Goal: Task Accomplishment & Management: Complete application form

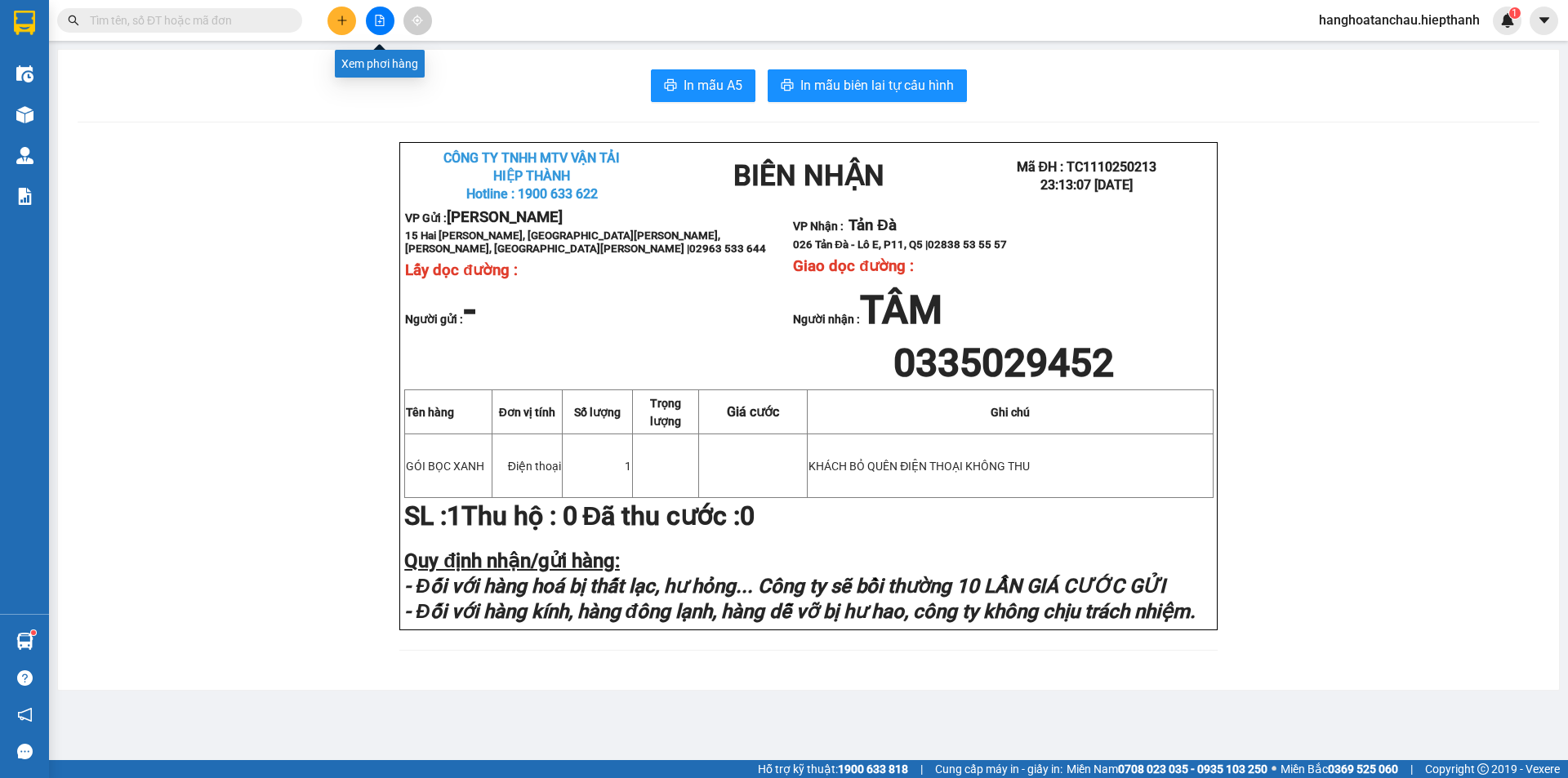
click at [338, 17] on icon "plus" at bounding box center [342, 20] width 11 height 11
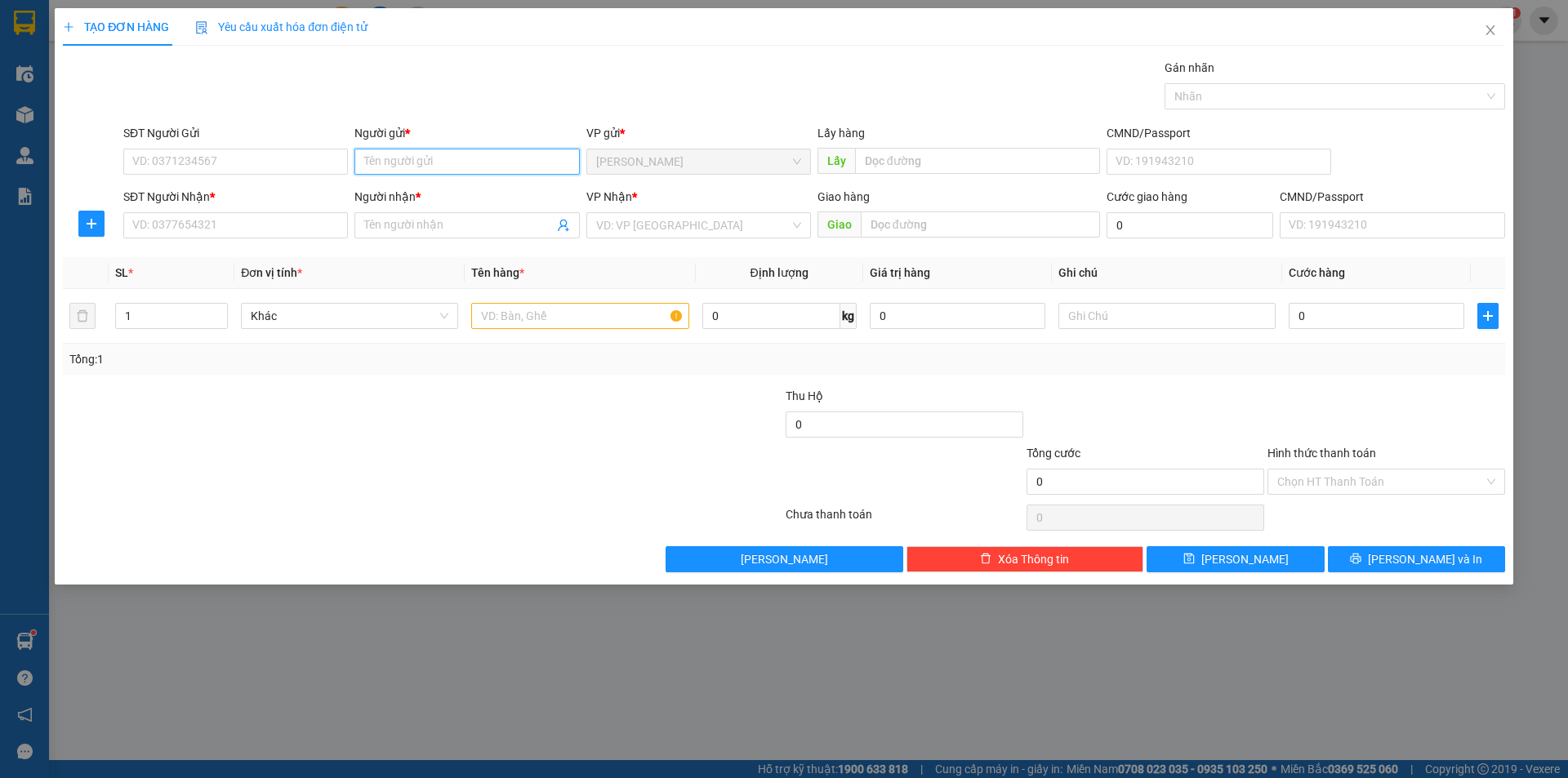
click at [456, 150] on input "Người gửi *" at bounding box center [466, 162] width 225 height 26
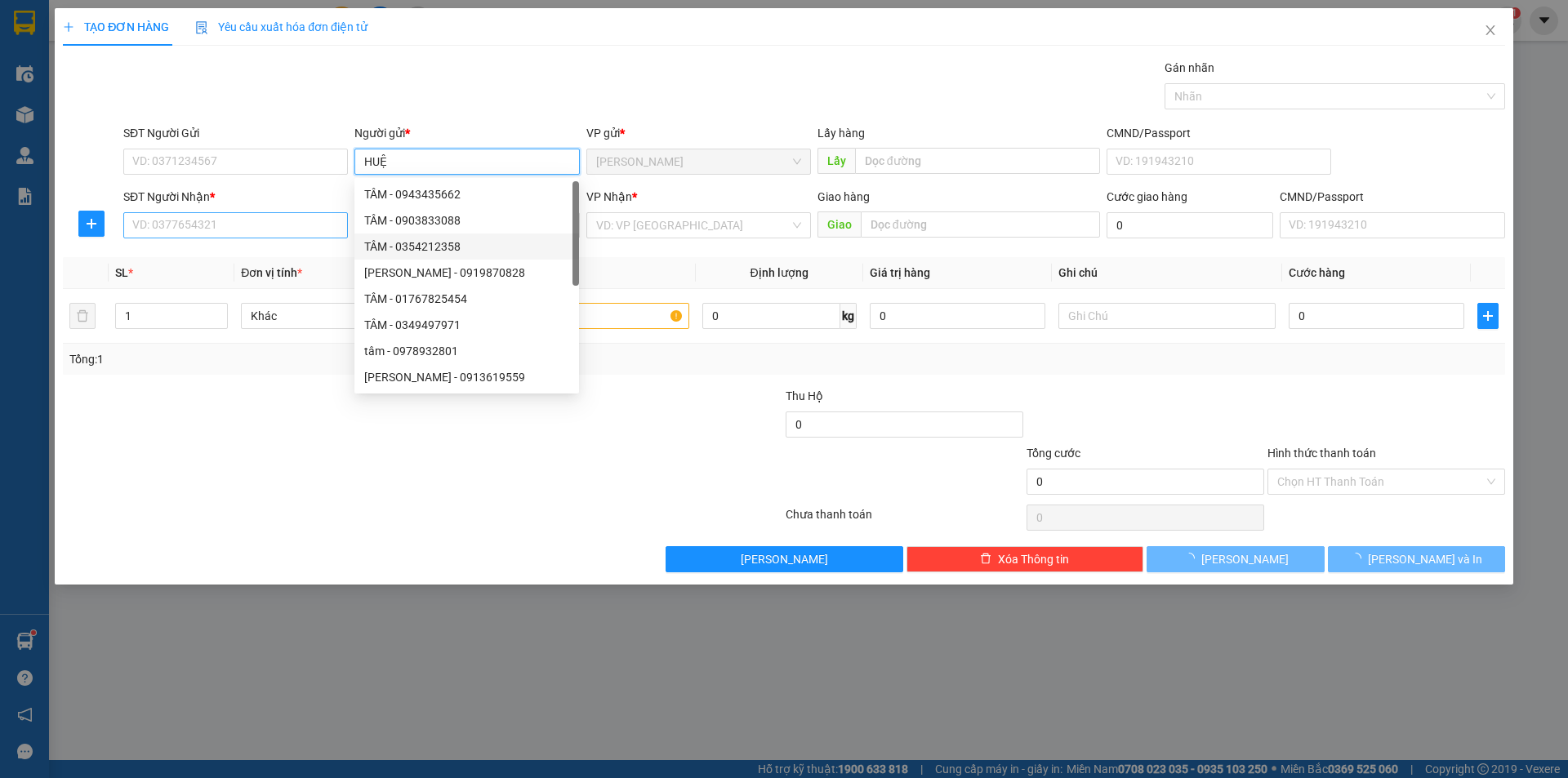
type input "HUỆ"
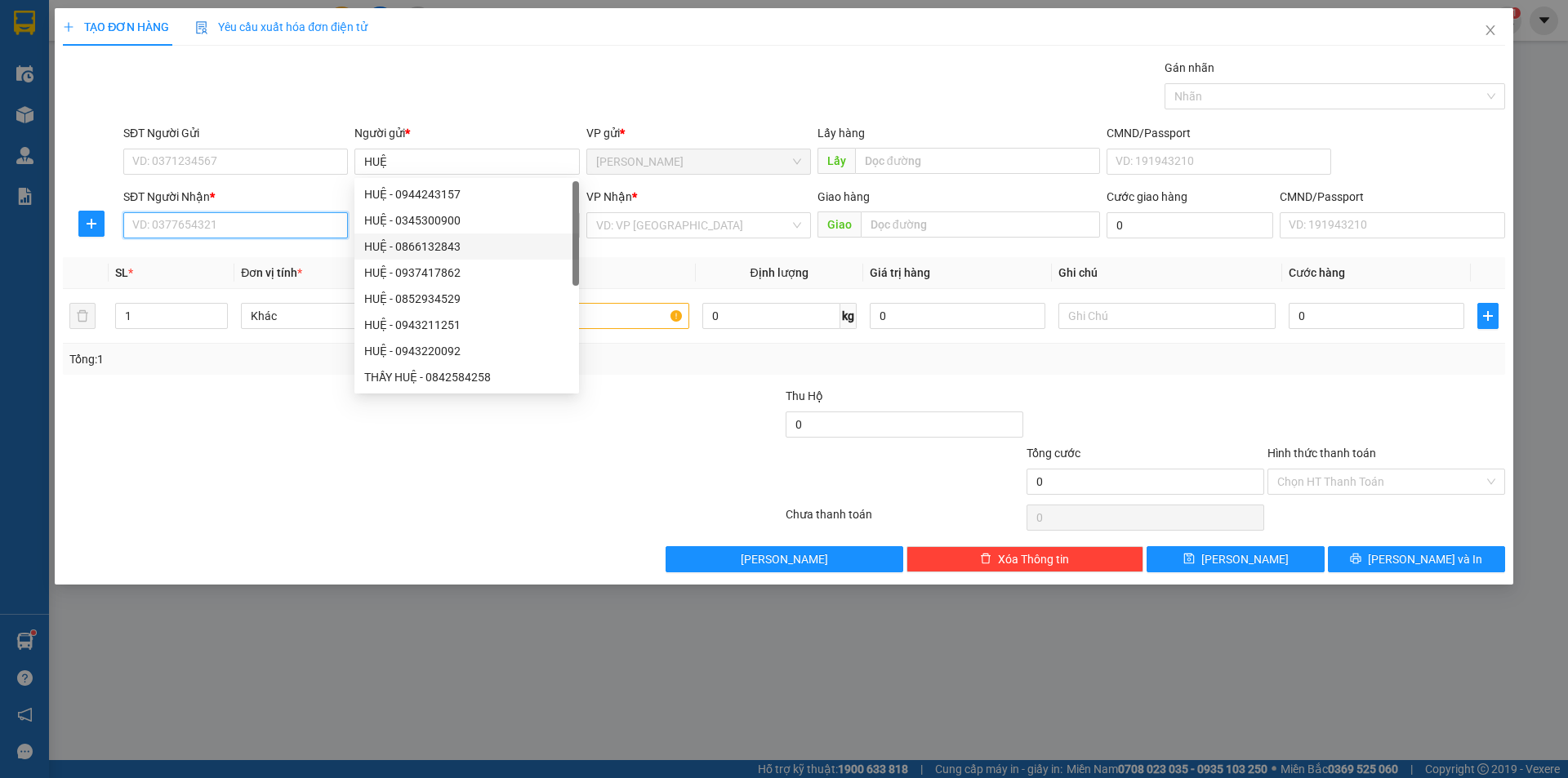
click at [263, 221] on input "SĐT Người Nhận *" at bounding box center [235, 226] width 225 height 26
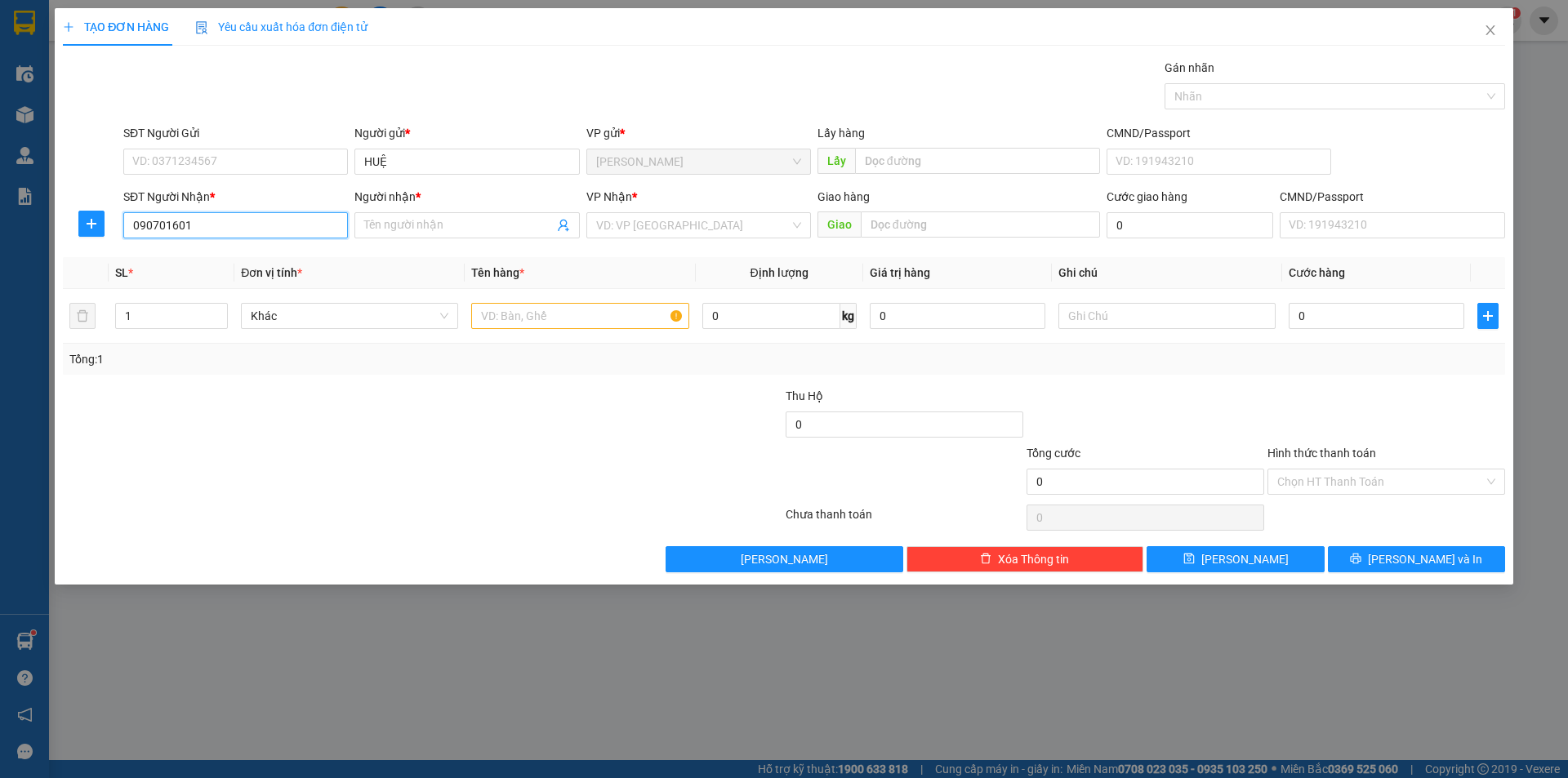
type input "0907016015"
click at [264, 241] on body "Kết quả [PERSON_NAME] ( 357 ) Bộ lọc Mã ĐH Trạng thái Món hàng Thu hộ Tổng [PER…" at bounding box center [784, 389] width 1568 height 778
drag, startPoint x: 266, startPoint y: 257, endPoint x: 245, endPoint y: 239, distance: 27.7
click at [258, 251] on div "0907016015 - TĨNH" at bounding box center [235, 258] width 205 height 18
type input "TĨNH"
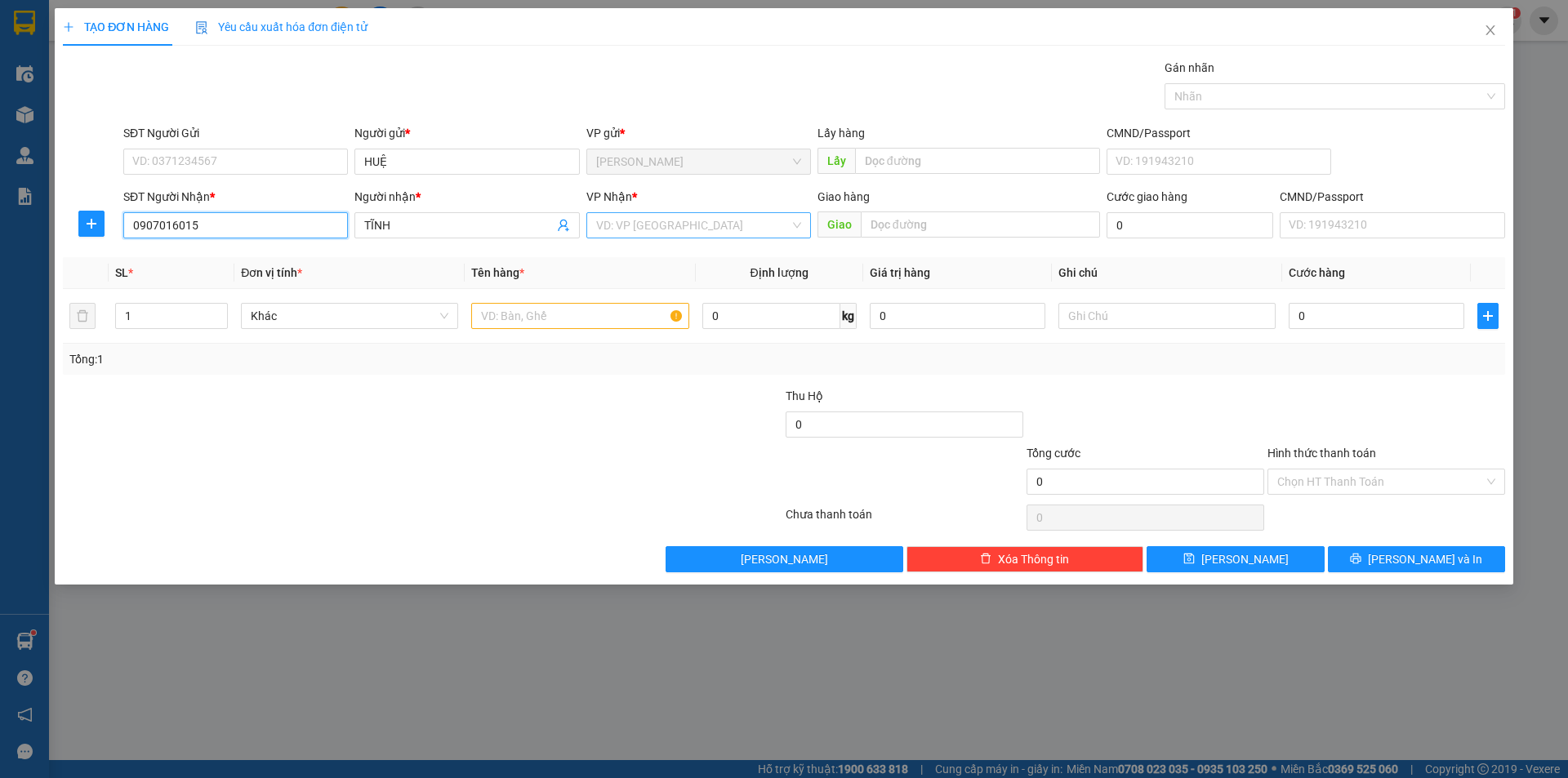
type input "0907016015"
click at [626, 219] on input "search" at bounding box center [693, 226] width 194 height 25
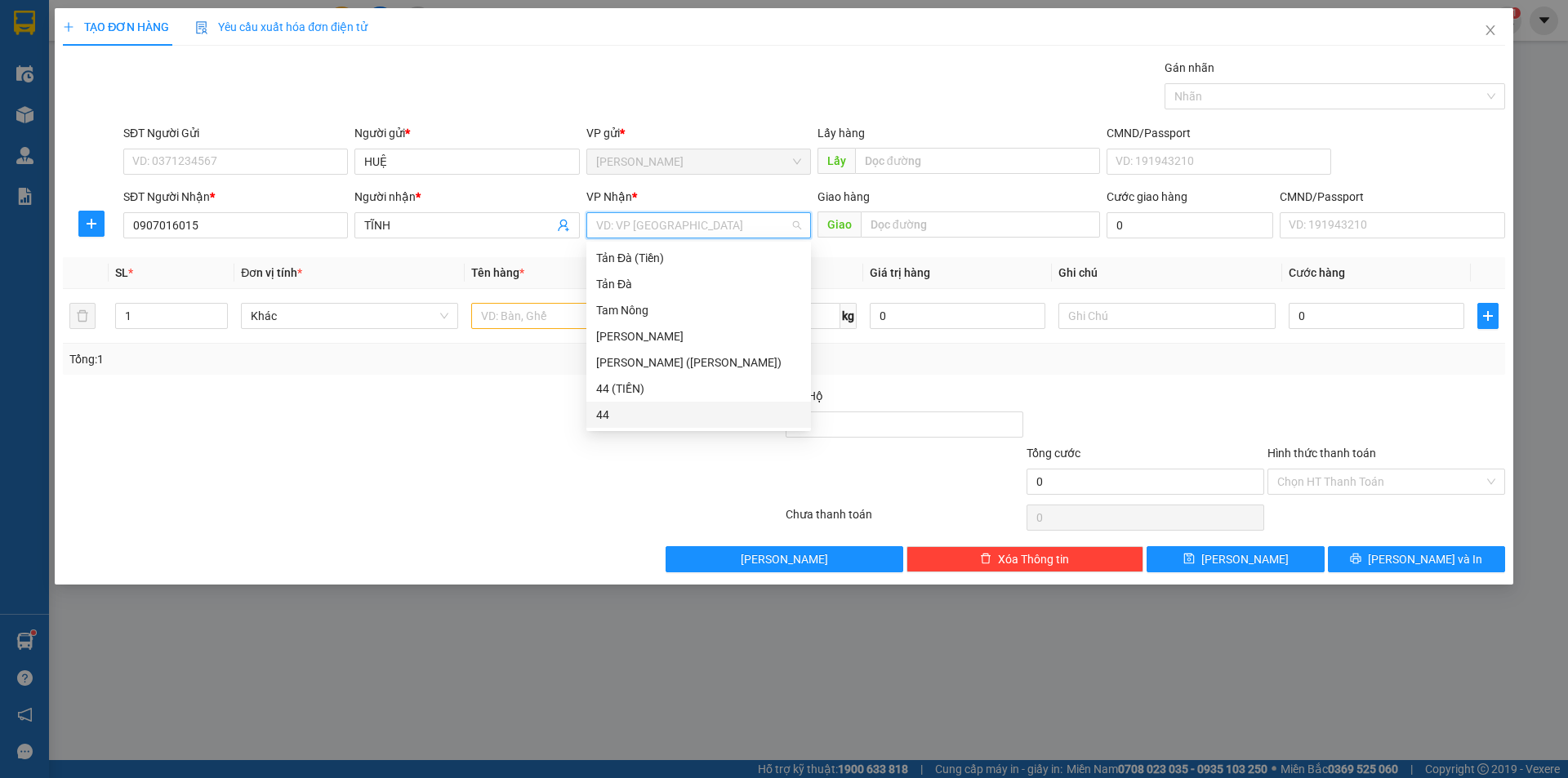
click at [602, 417] on div "44" at bounding box center [699, 415] width 205 height 18
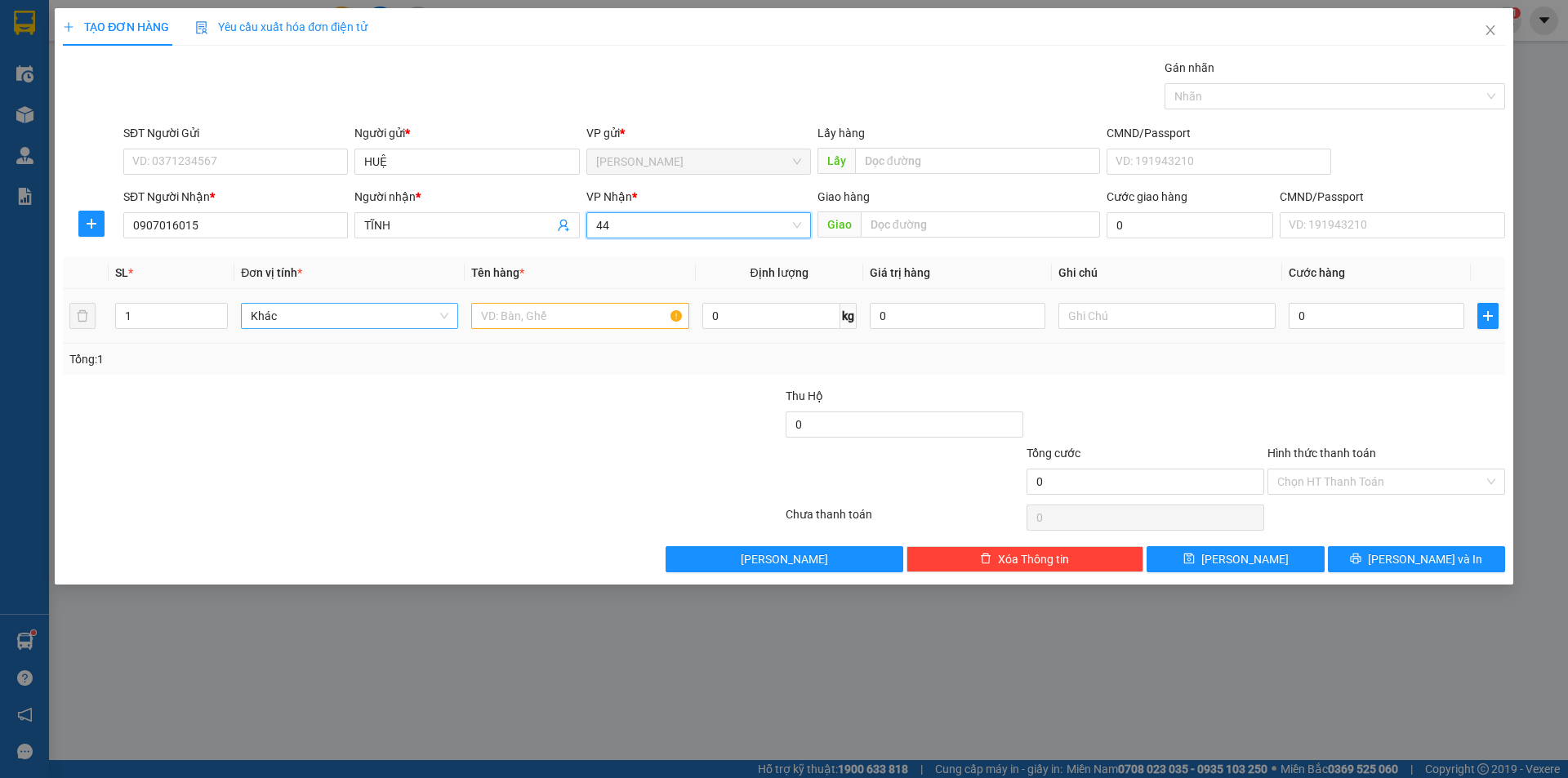
click at [432, 318] on span "Khác" at bounding box center [350, 316] width 197 height 25
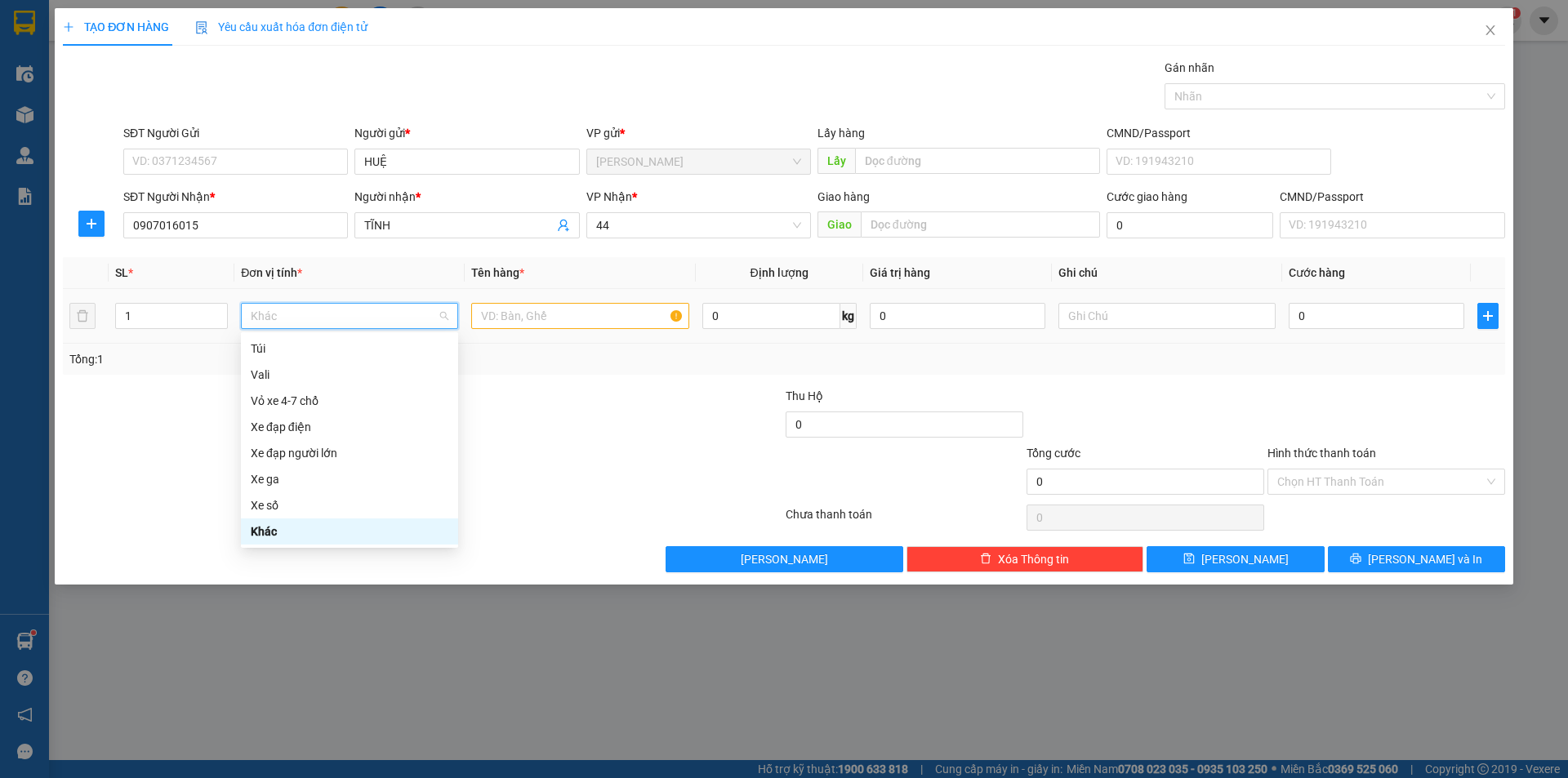
type input "Q"
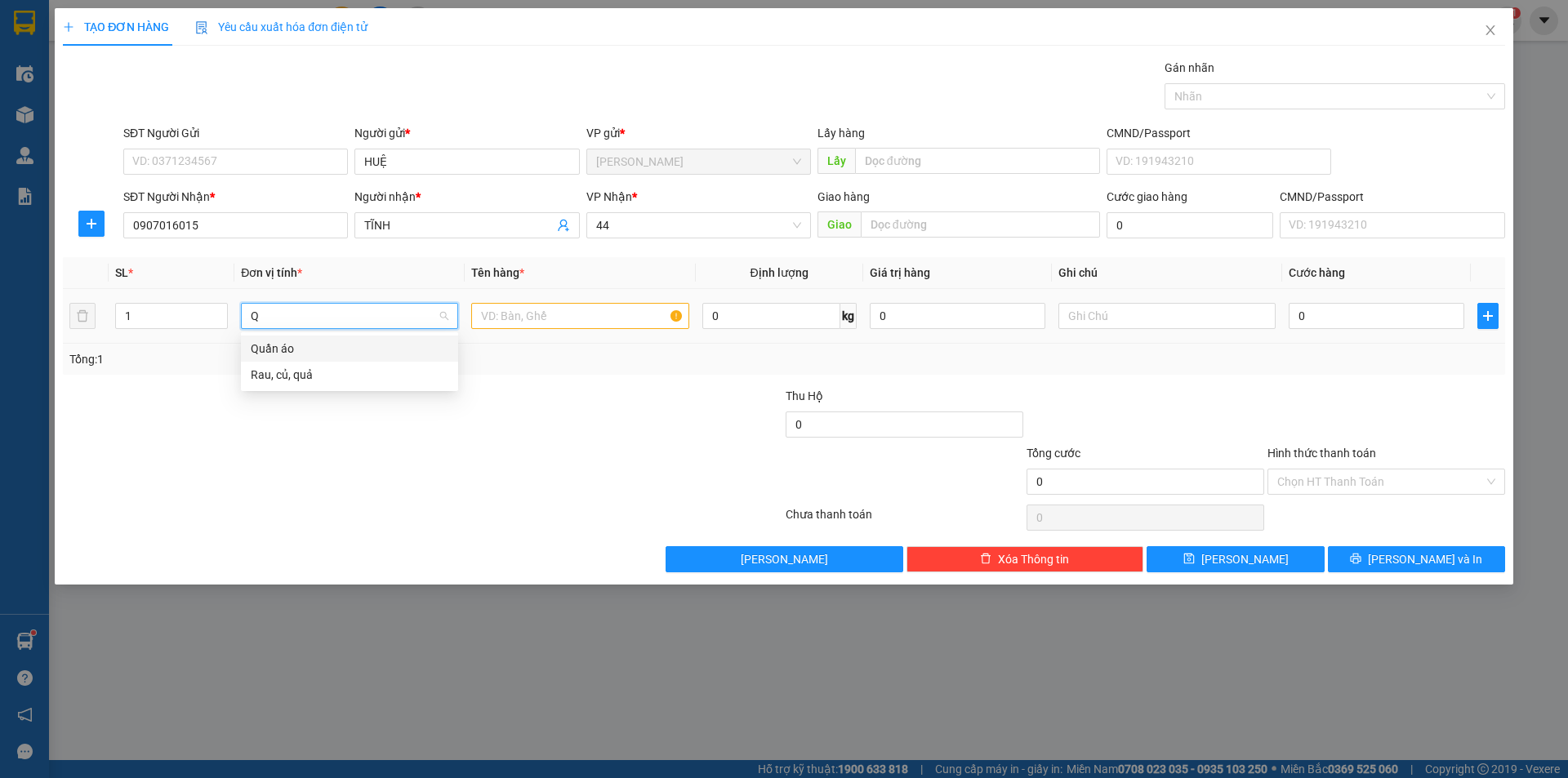
scroll to position [0, 0]
click at [351, 350] on div "Quần áo" at bounding box center [350, 349] width 197 height 18
click at [525, 307] on input "text" at bounding box center [580, 316] width 218 height 26
type input "BỌC ĐEN"
click at [1155, 317] on input "text" at bounding box center [1166, 316] width 218 height 26
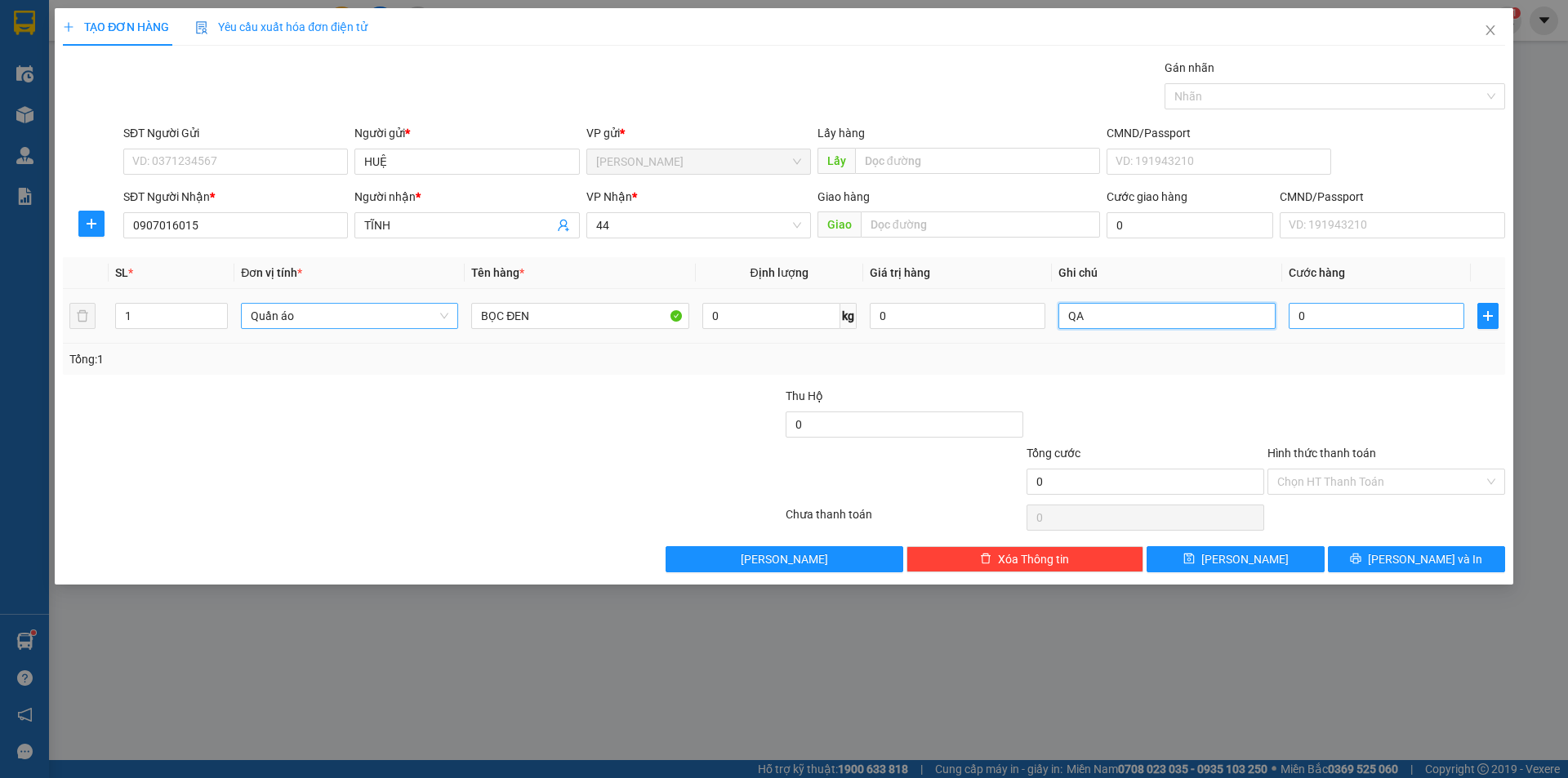
type input "QA"
click at [1306, 315] on input "0" at bounding box center [1376, 316] width 175 height 26
type input "2"
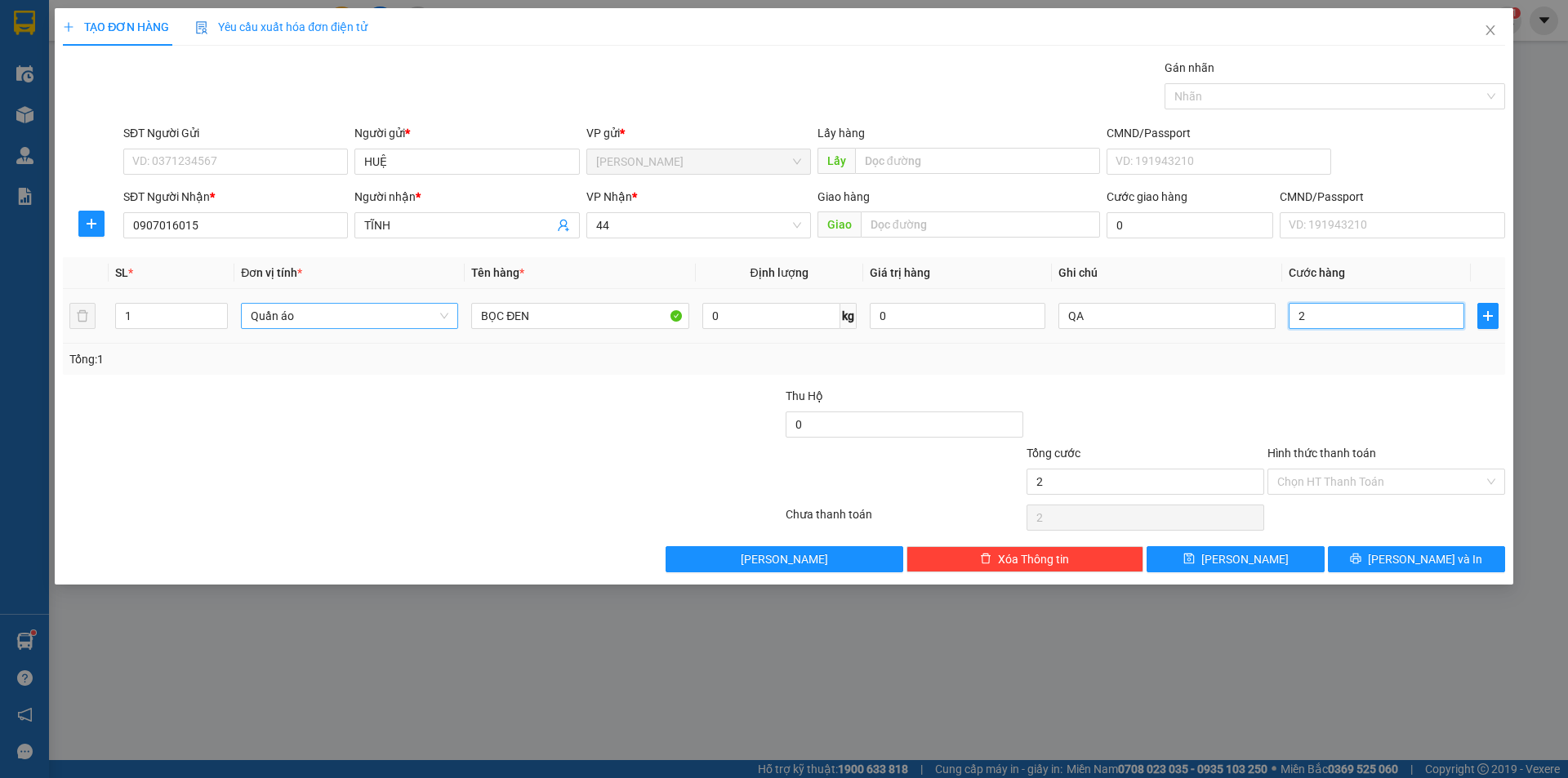
type input "20"
type input "20.000"
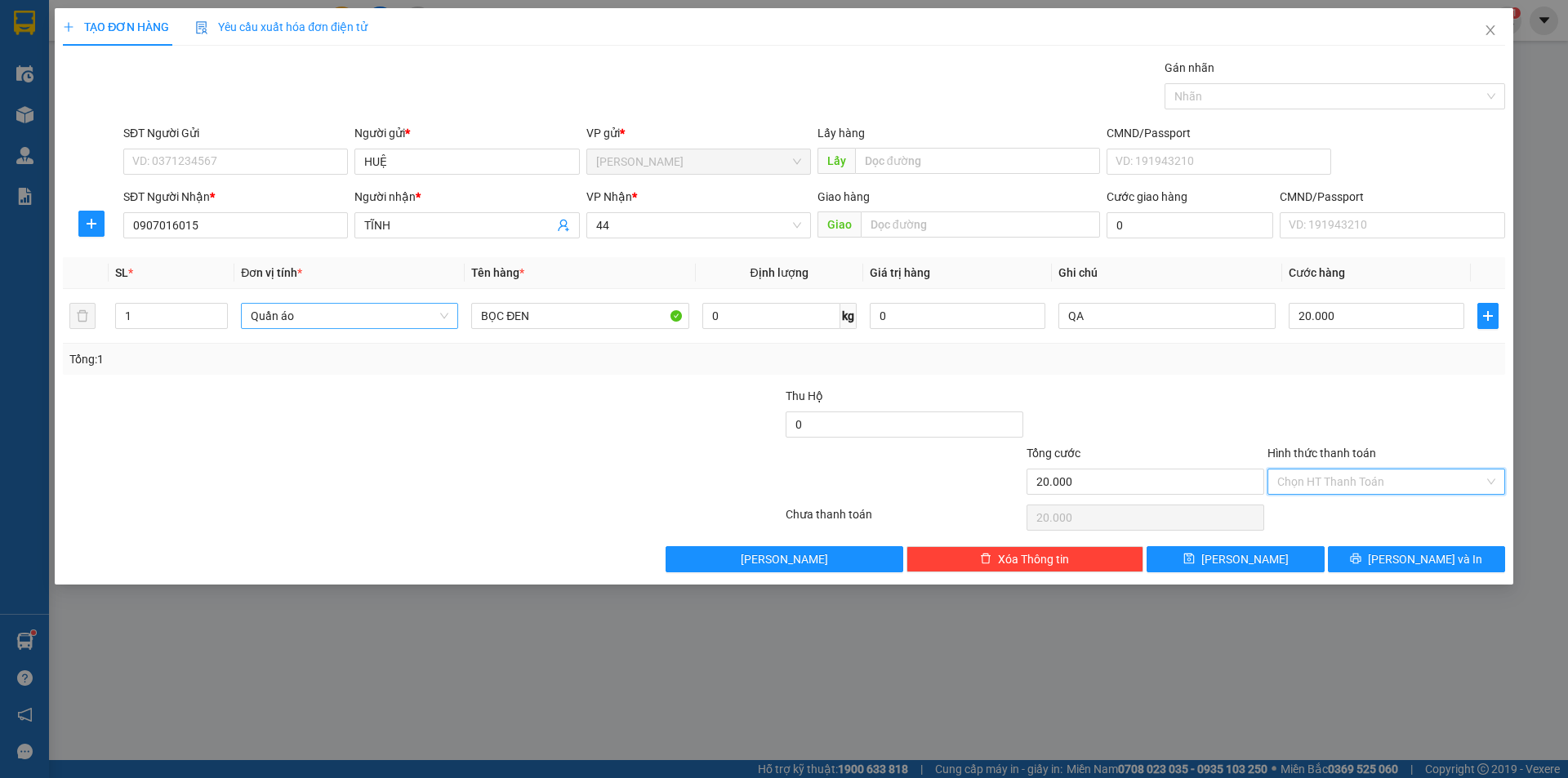
drag, startPoint x: 1322, startPoint y: 472, endPoint x: 1320, endPoint y: 536, distance: 64.0
click at [1325, 471] on input "Hình thức thanh toán" at bounding box center [1380, 482] width 206 height 25
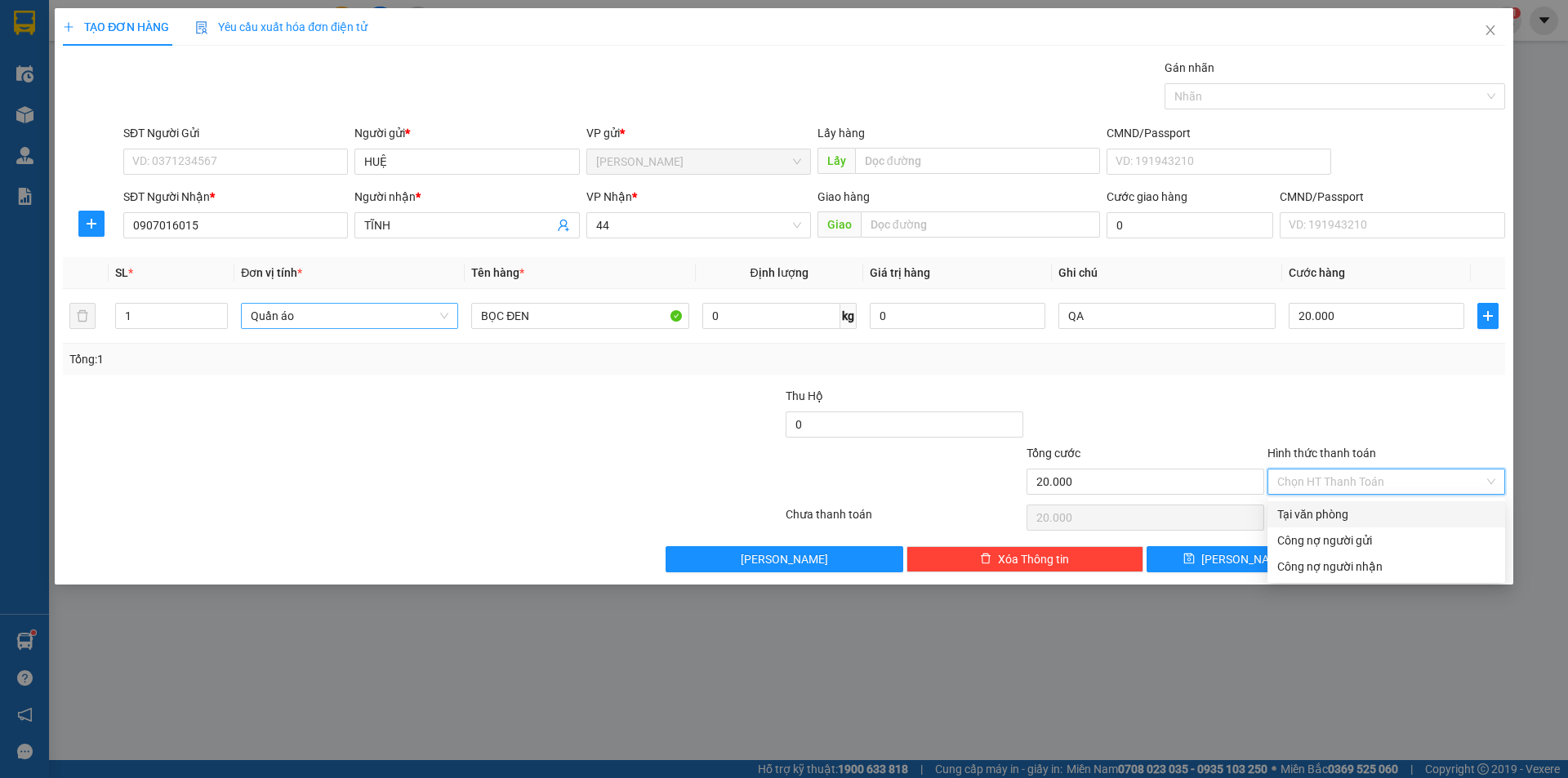
click at [1335, 518] on div "Tại văn phòng" at bounding box center [1386, 515] width 218 height 18
type input "0"
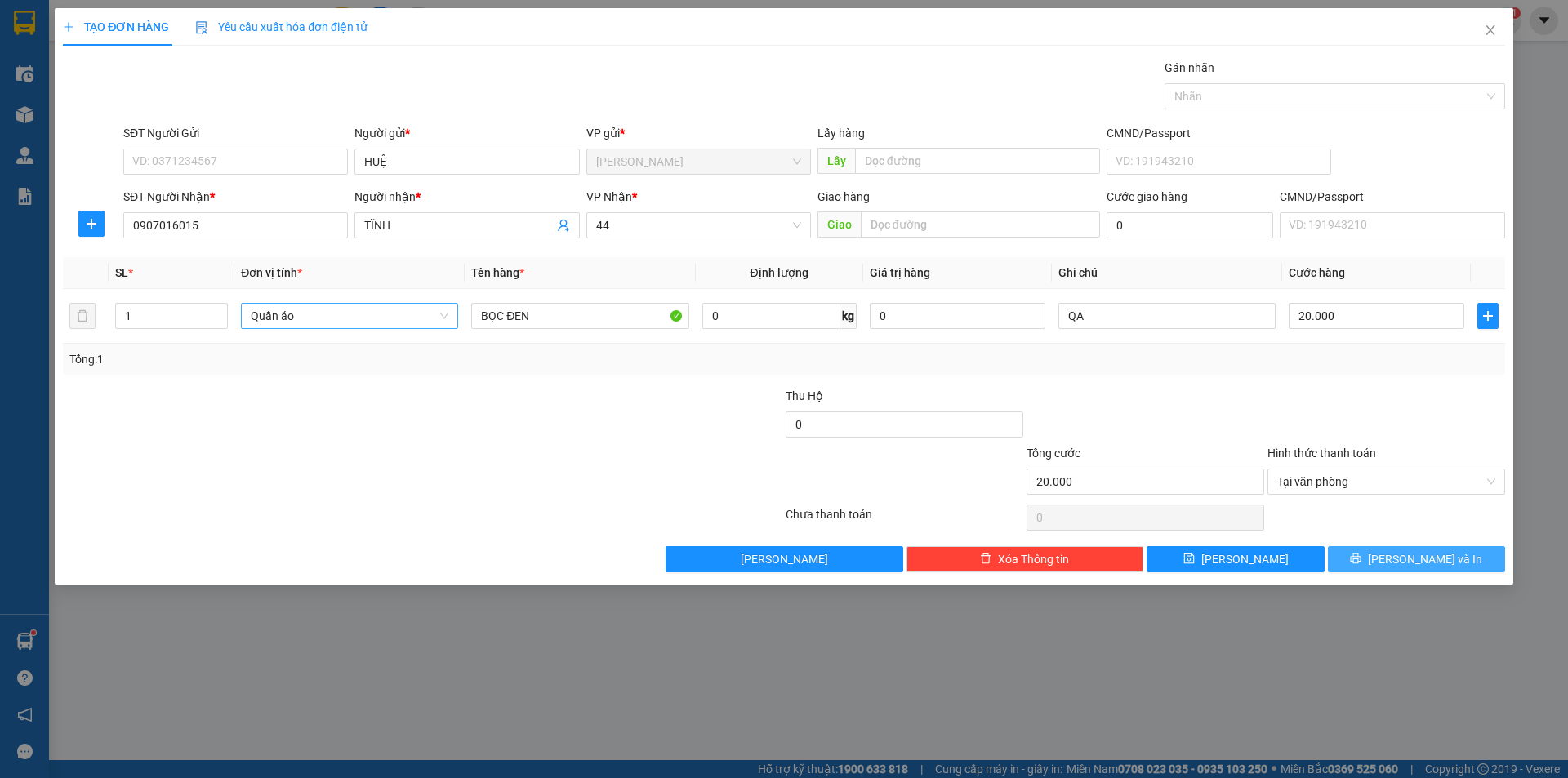
click at [1350, 550] on button "[PERSON_NAME] và In" at bounding box center [1416, 559] width 177 height 26
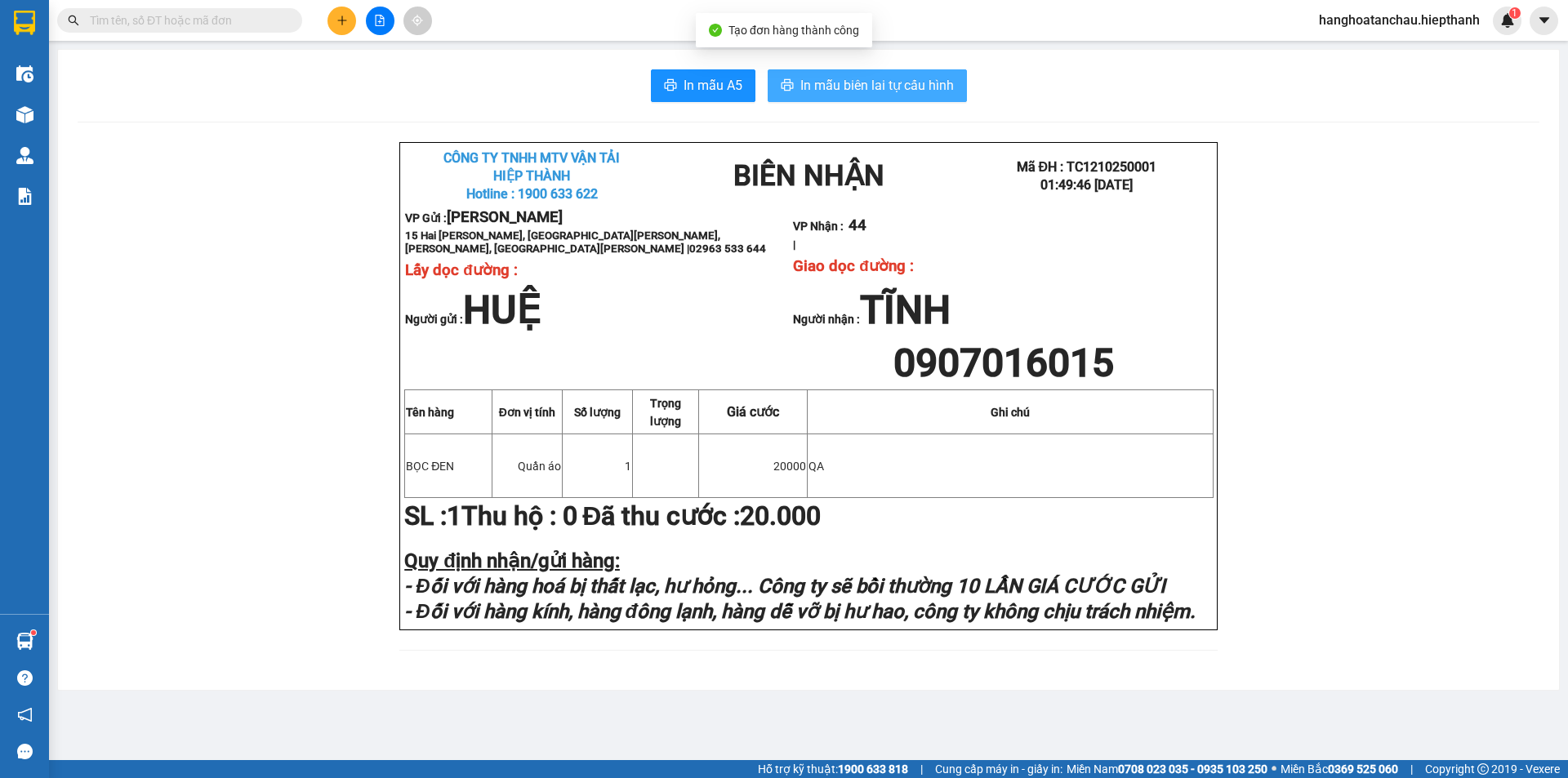
click at [901, 88] on span "In mẫu biên lai tự cấu hình" at bounding box center [876, 85] width 153 height 20
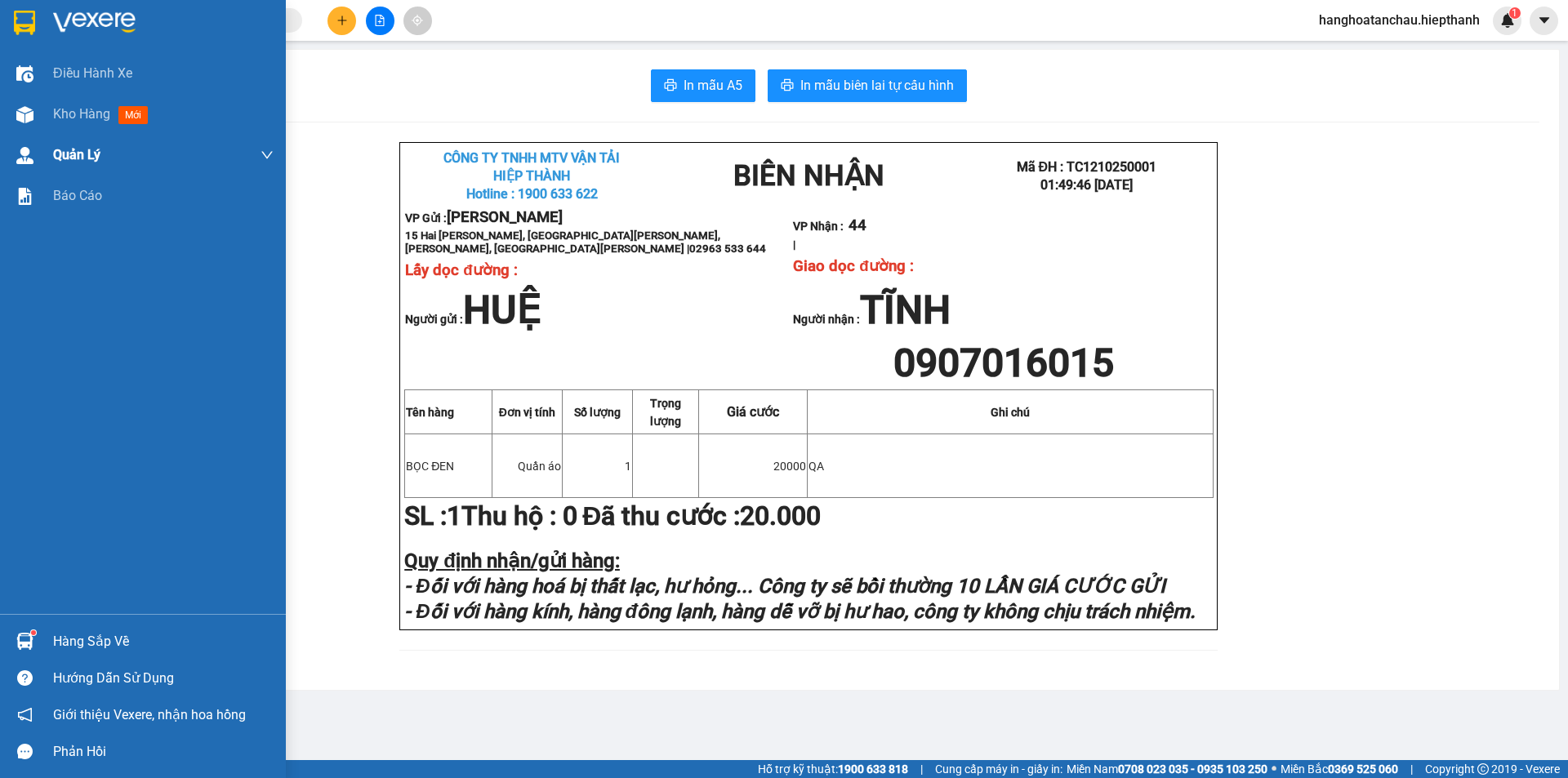
drag, startPoint x: 98, startPoint y: 106, endPoint x: 187, endPoint y: 168, distance: 108.5
click at [95, 109] on span "Kho hàng" at bounding box center [81, 114] width 57 height 16
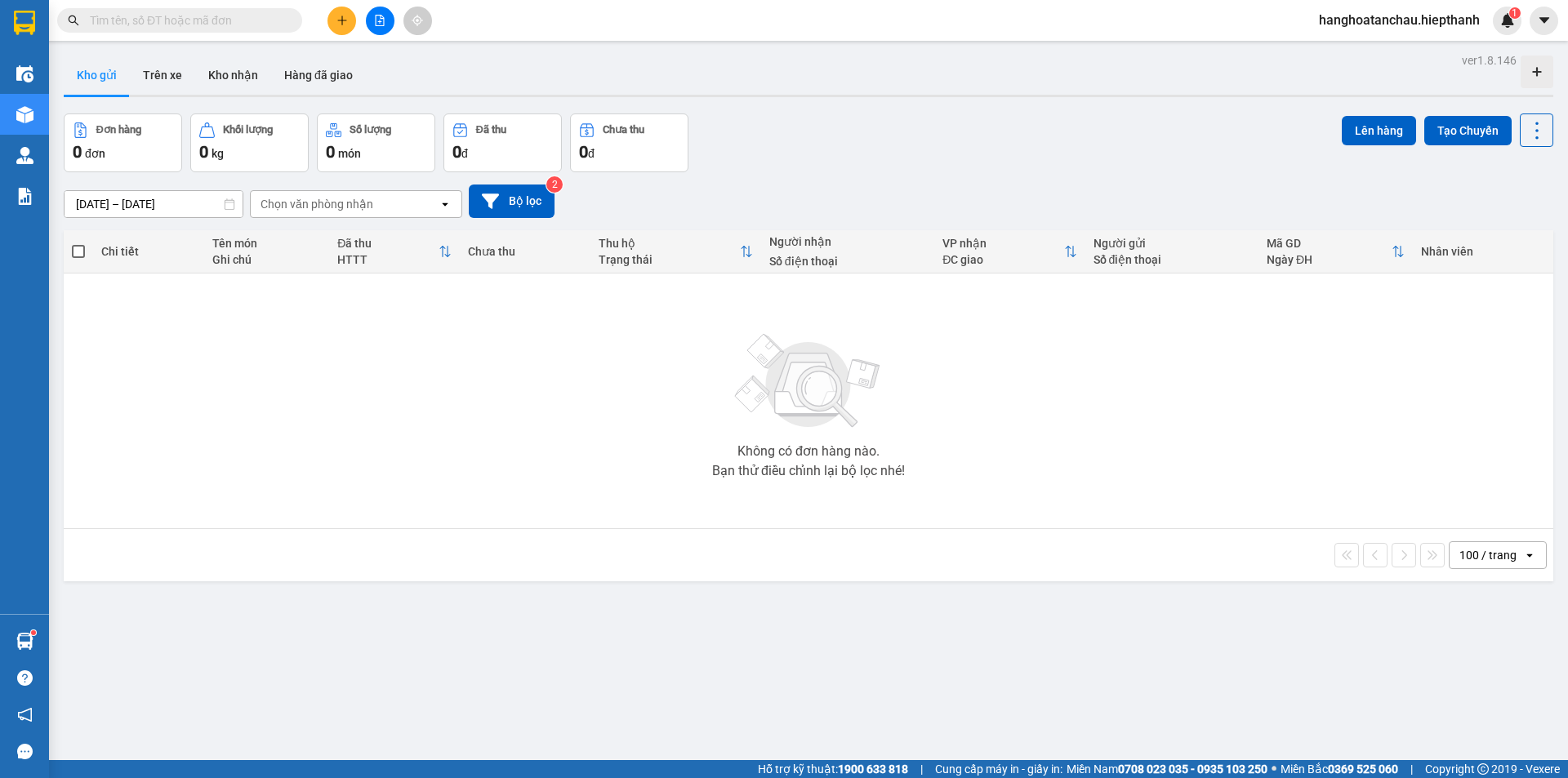
click at [364, 106] on div "ver 1.8.146 Kho gửi Trên xe [PERSON_NAME] Hàng đã [PERSON_NAME] hàng 0 đơn [PER…" at bounding box center [808, 438] width 1502 height 778
click at [162, 202] on input "[DATE] – [DATE]" at bounding box center [153, 204] width 178 height 26
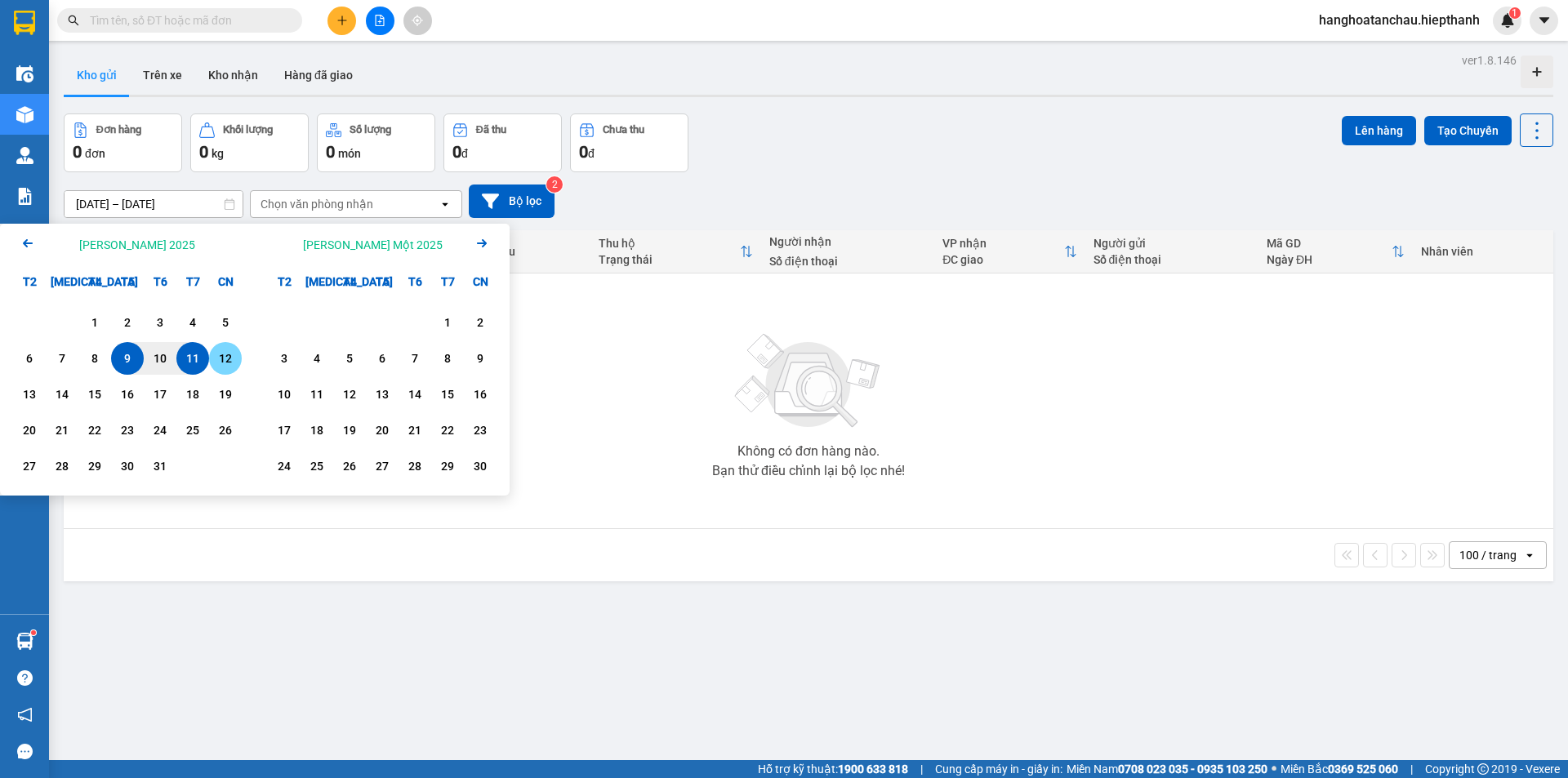
click at [220, 361] on div "12" at bounding box center [226, 359] width 23 height 19
click at [89, 208] on input "[DATE] – / /" at bounding box center [153, 204] width 178 height 26
click at [88, 200] on input "[DATE] – / /" at bounding box center [153, 204] width 178 height 26
click at [196, 354] on div "11" at bounding box center [193, 359] width 23 height 19
type input "[DATE] – [DATE]"
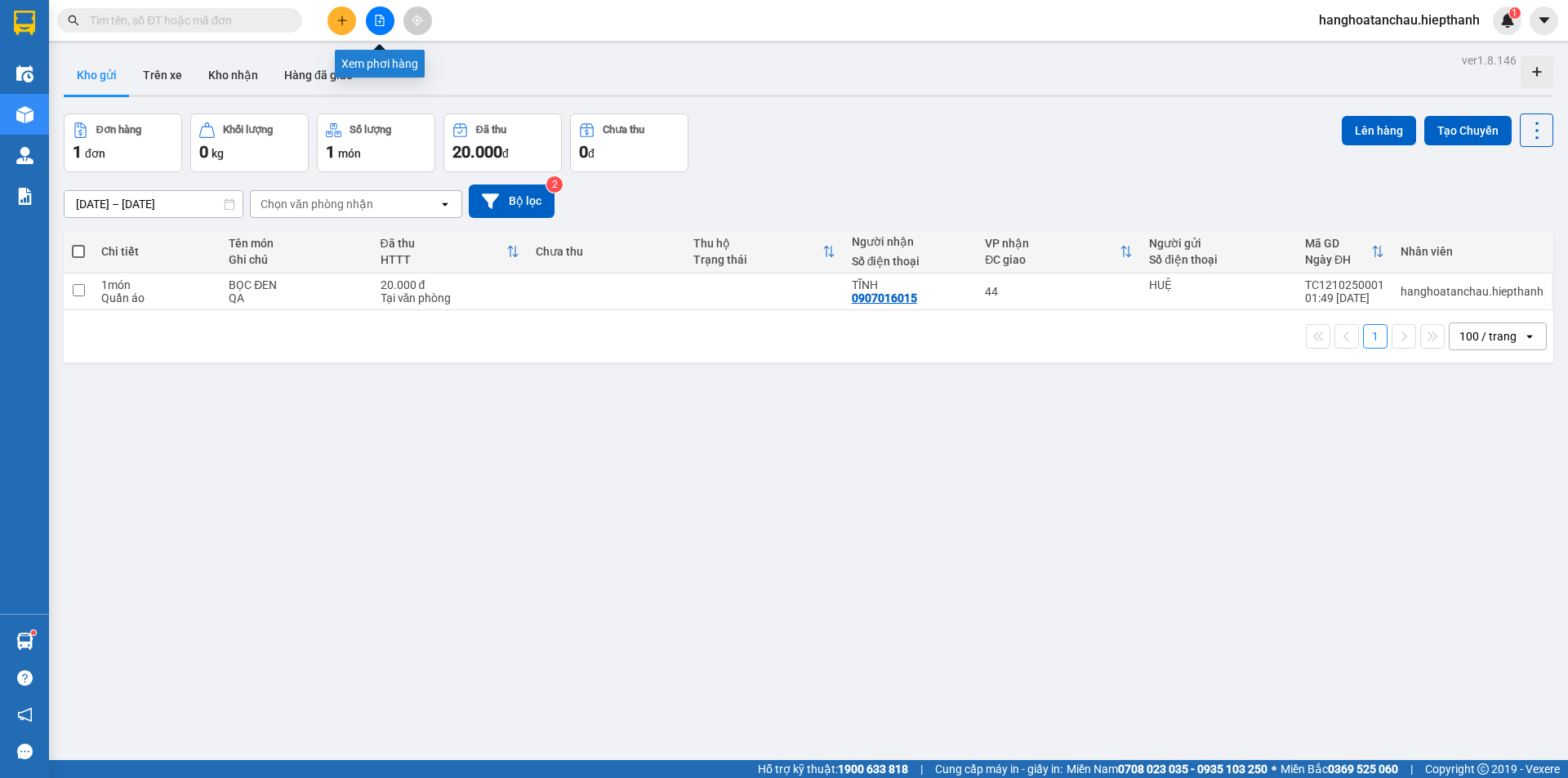
click at [374, 19] on icon "file-add" at bounding box center [379, 20] width 11 height 11
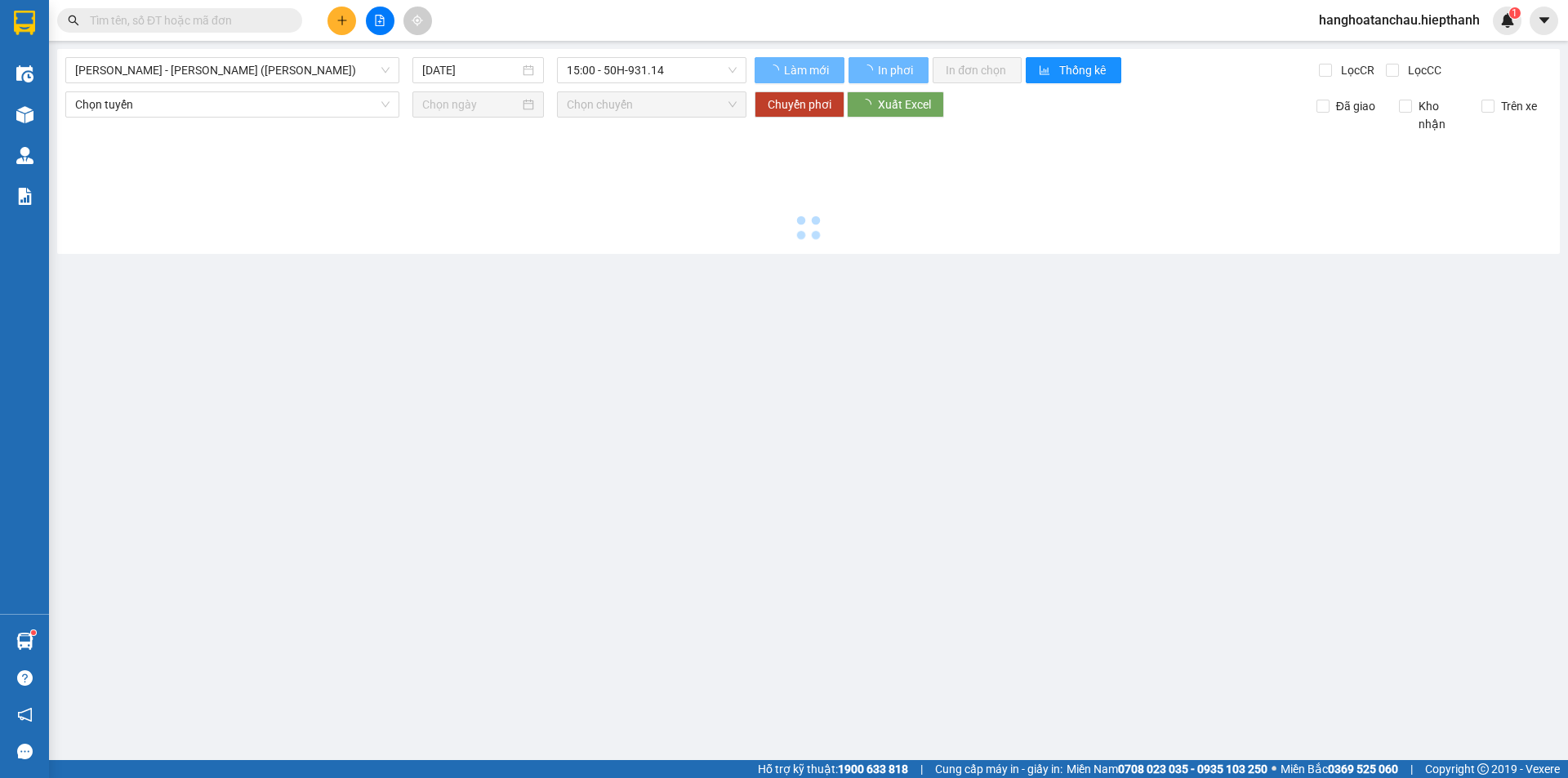
type input "[DATE]"
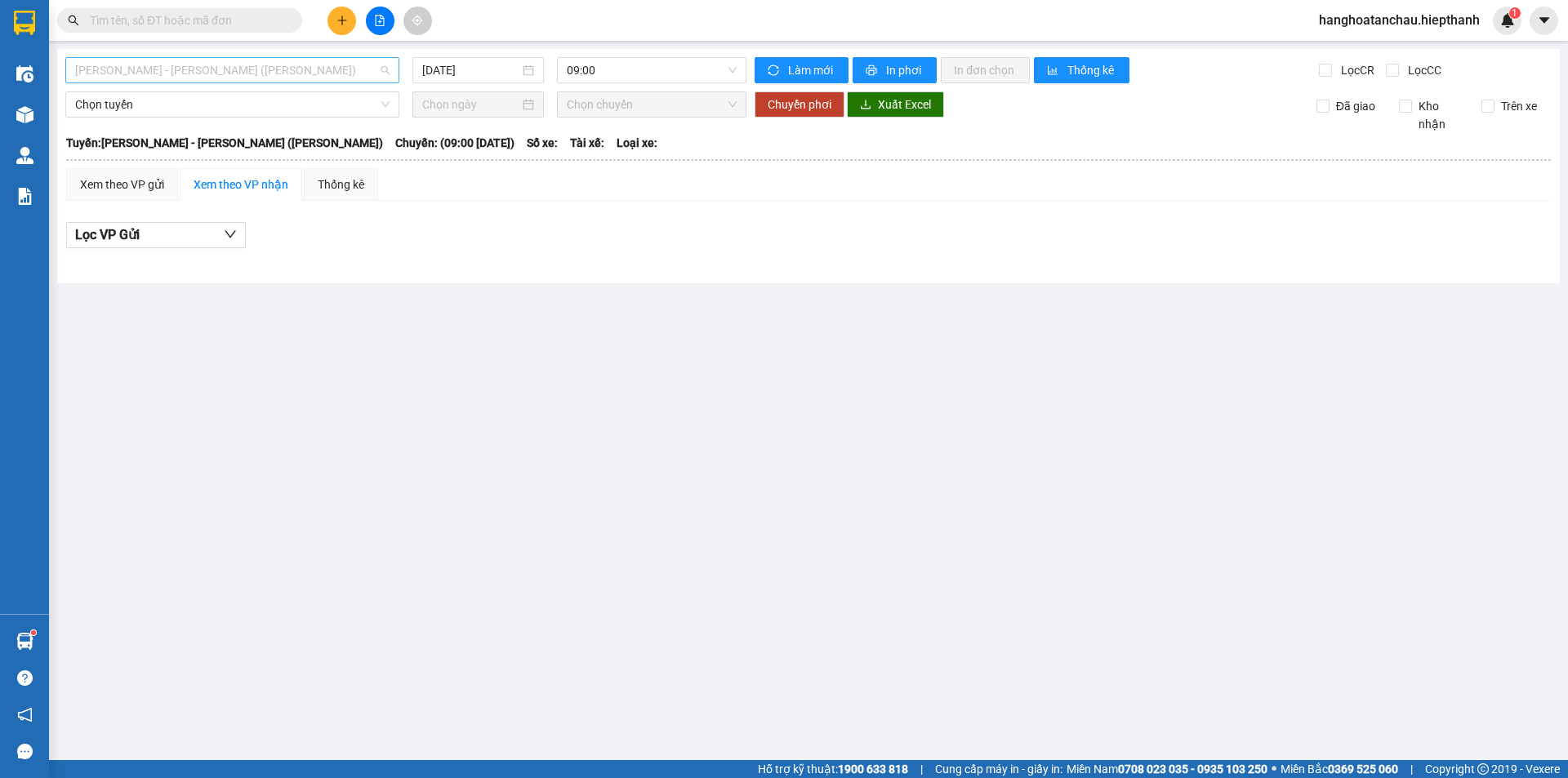
click at [354, 75] on span "[PERSON_NAME] - [PERSON_NAME] ([PERSON_NAME])" at bounding box center [232, 70] width 314 height 25
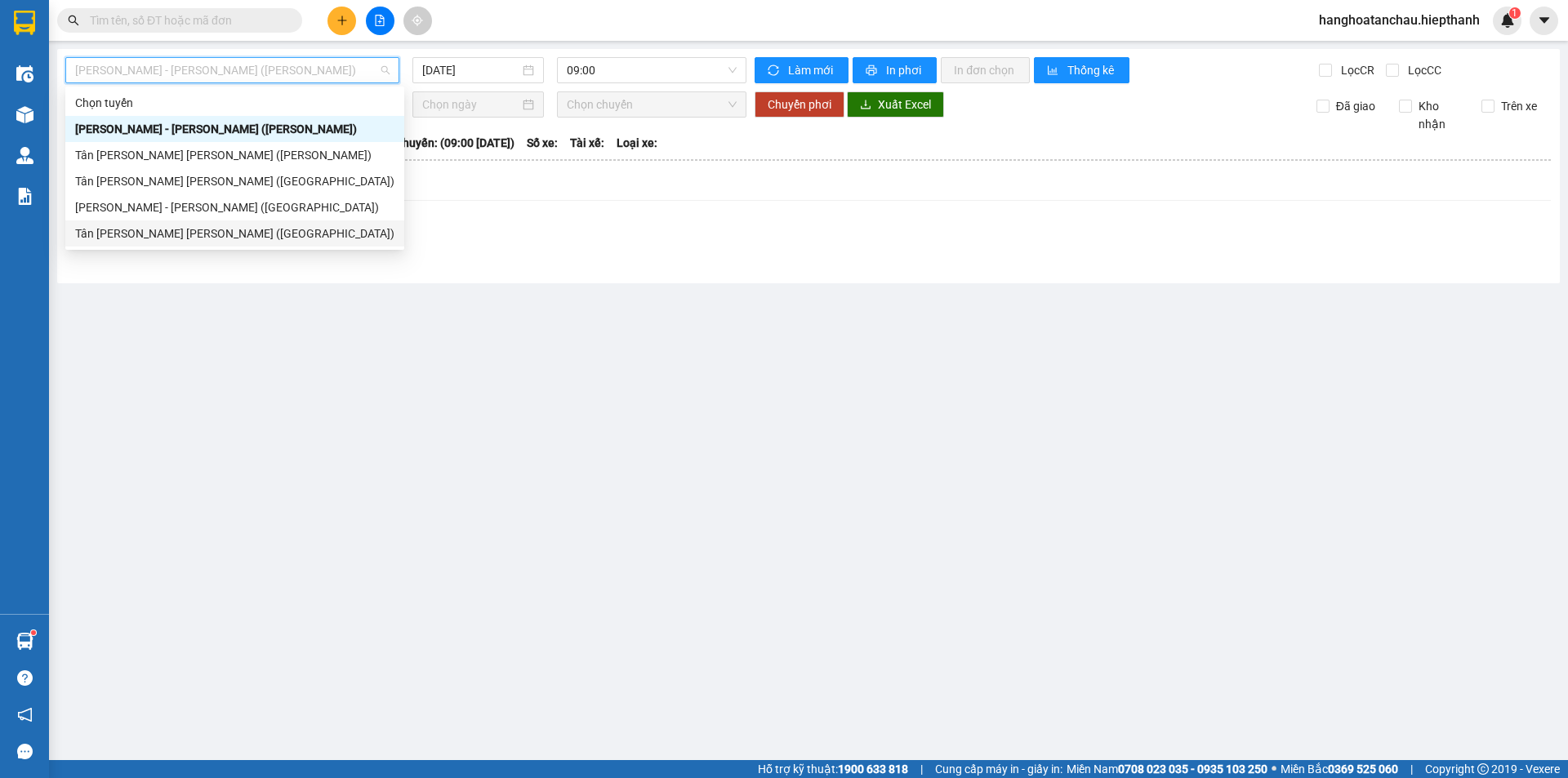
click at [294, 229] on div "Tân [PERSON_NAME] [PERSON_NAME] ([GEOGRAPHIC_DATA])" at bounding box center [234, 233] width 319 height 18
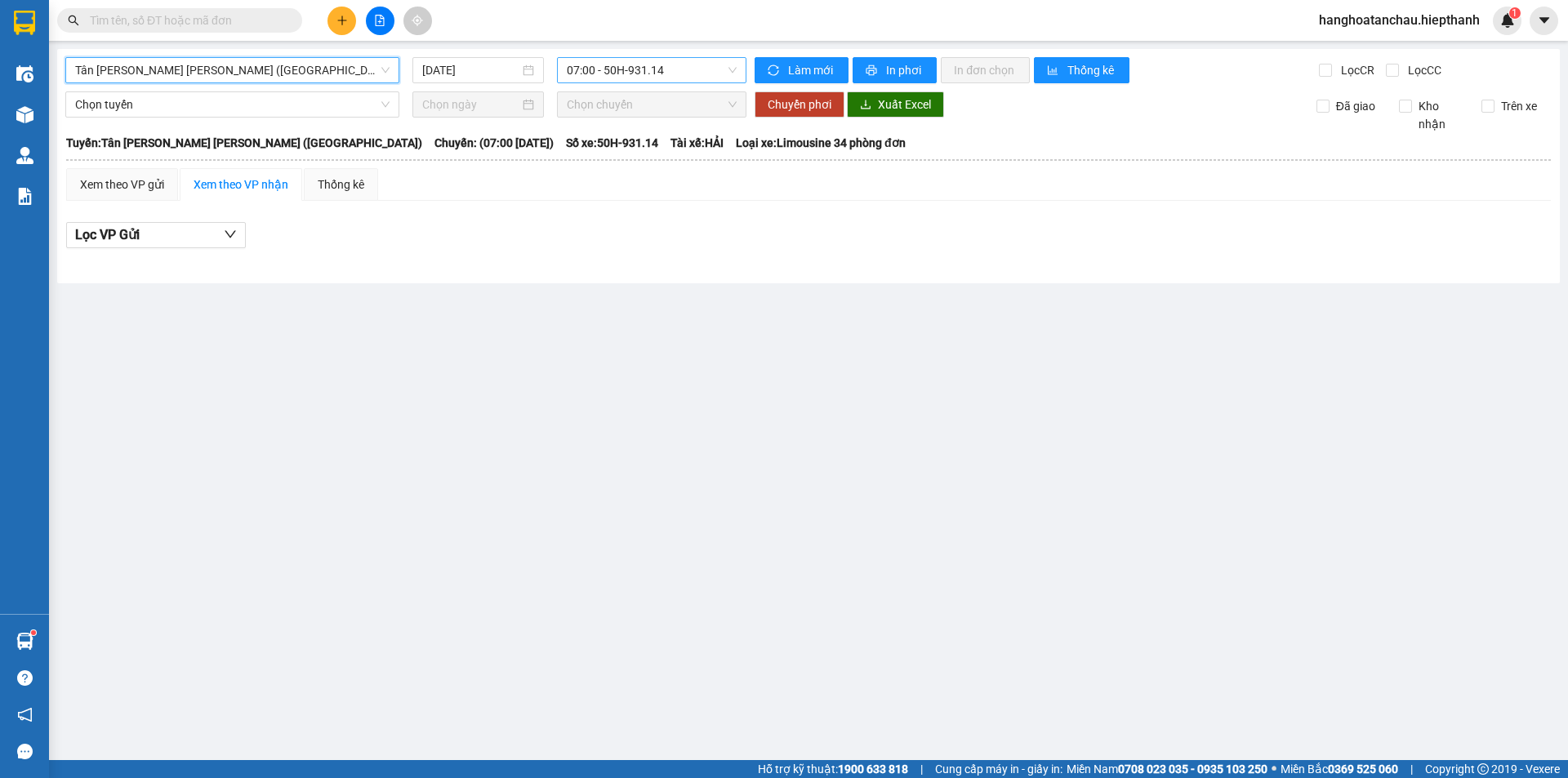
click at [629, 63] on span "07:00 - 50H-931.14" at bounding box center [651, 70] width 170 height 25
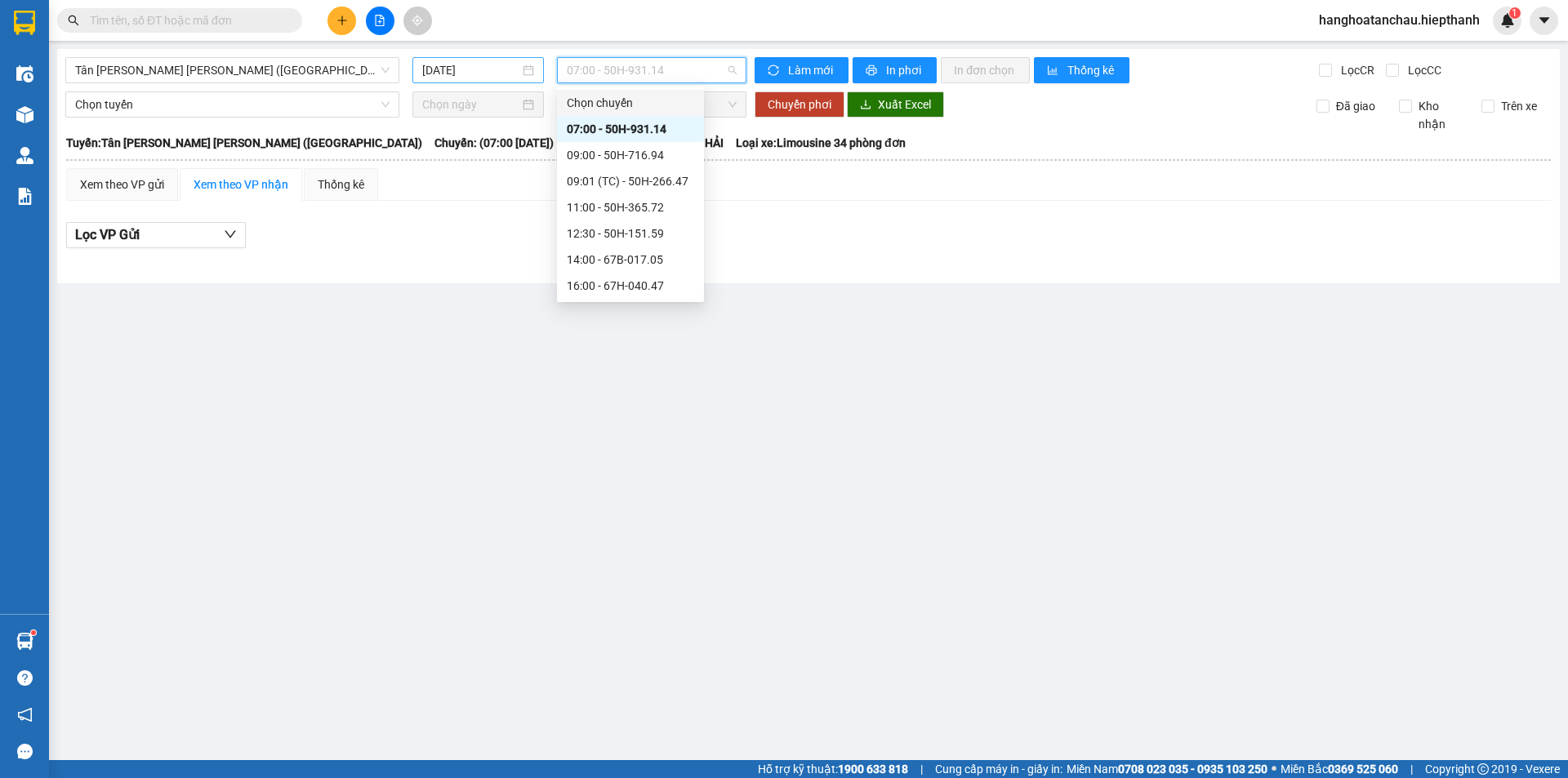
click at [490, 68] on input "[DATE]" at bounding box center [470, 70] width 97 height 18
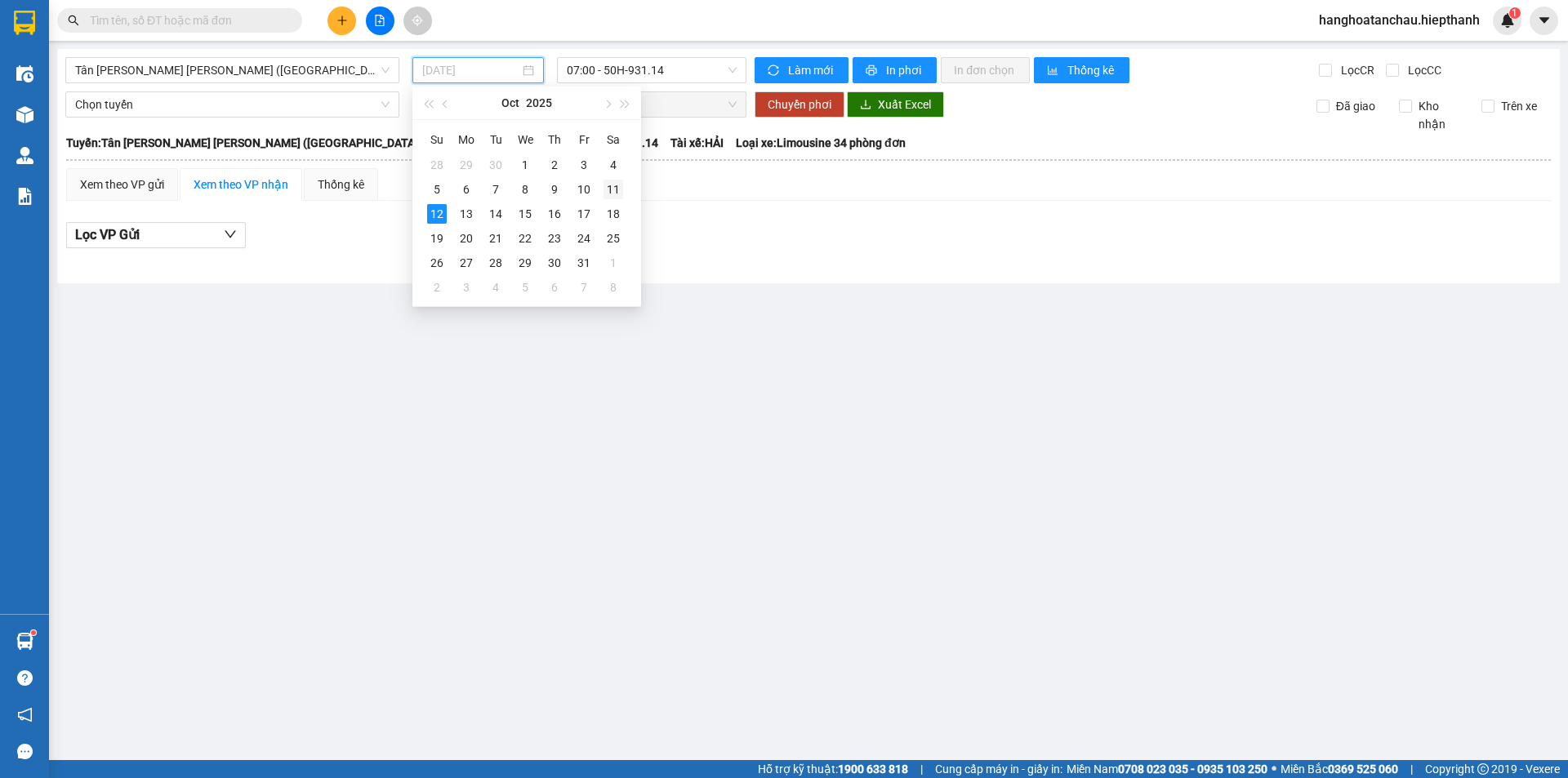
click at [617, 187] on div "11" at bounding box center [613, 189] width 19 height 19
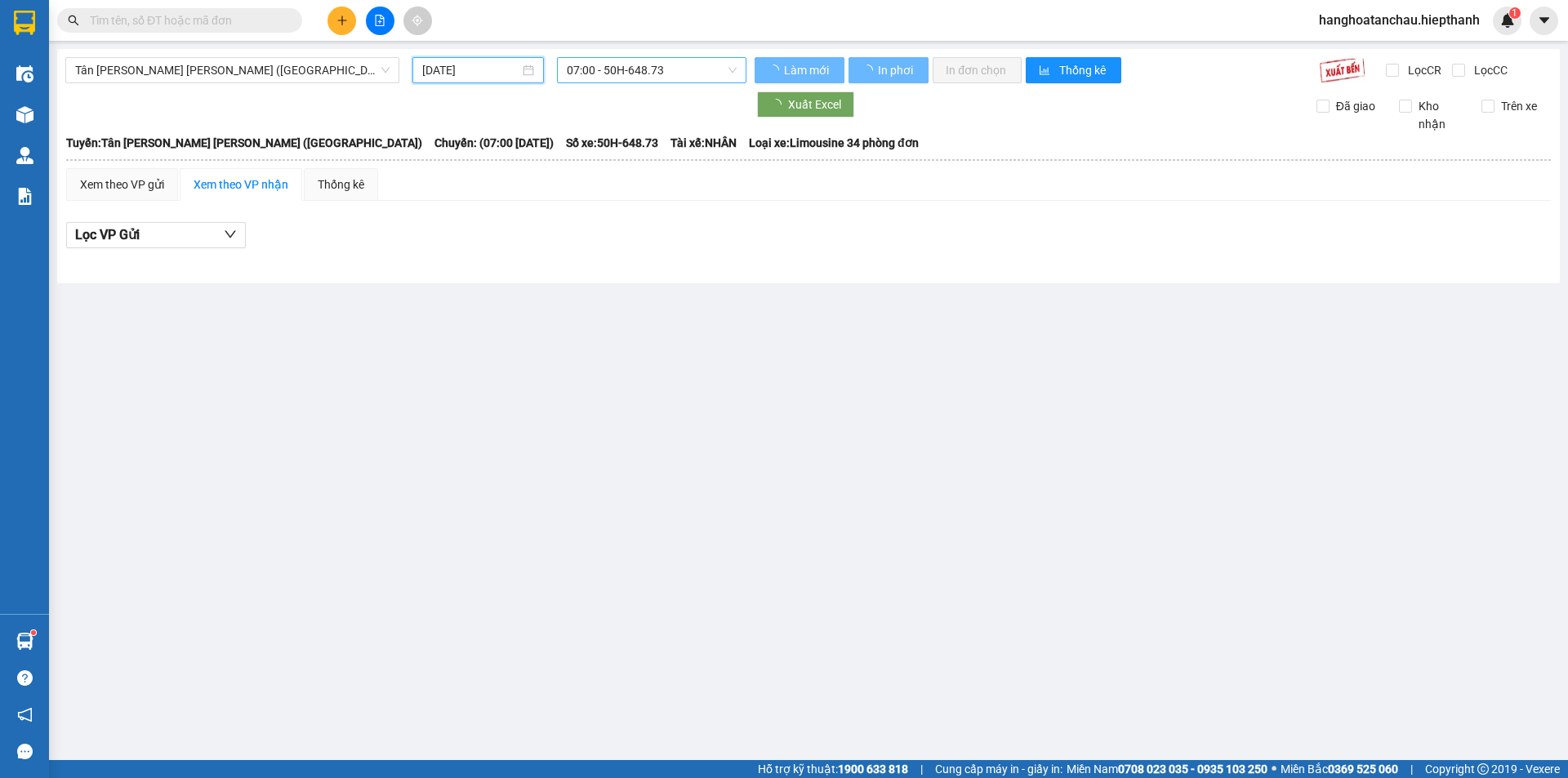
type input "[DATE]"
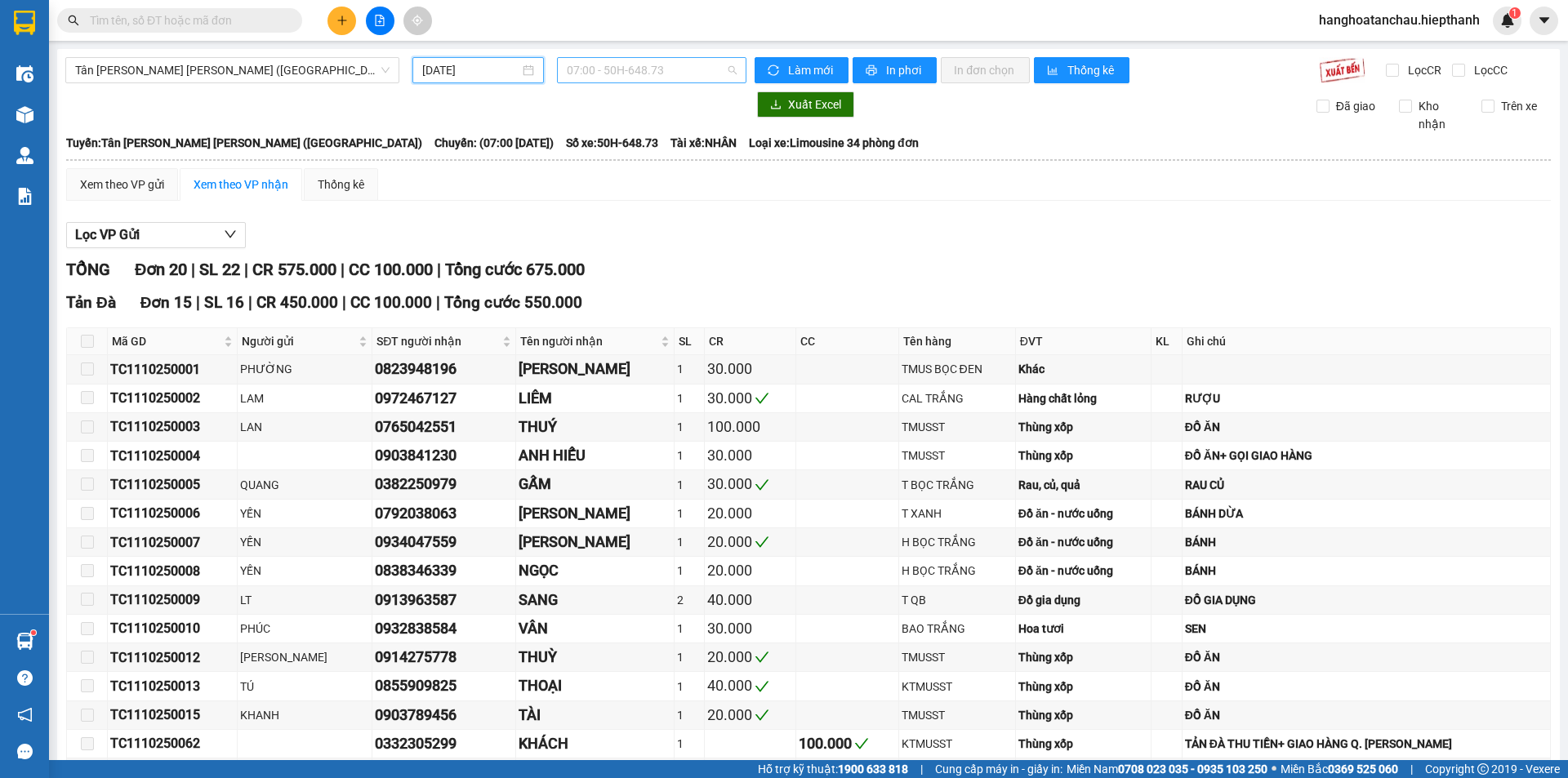
click at [673, 72] on span "07:00 - 50H-648.73" at bounding box center [651, 70] width 170 height 25
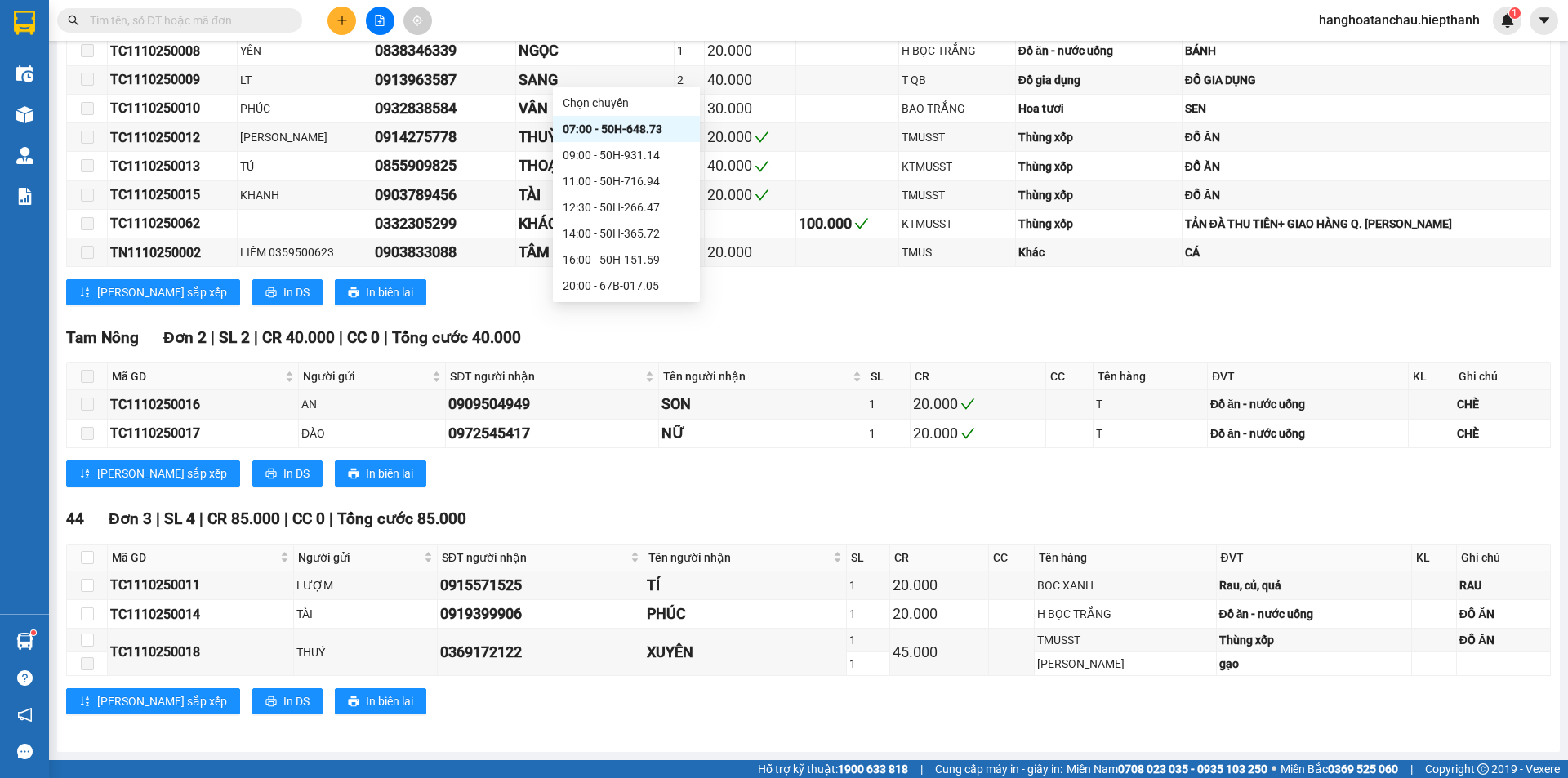
scroll to position [78, 0]
click at [623, 229] on div "22:00 - 67H-040.47" at bounding box center [626, 233] width 128 height 18
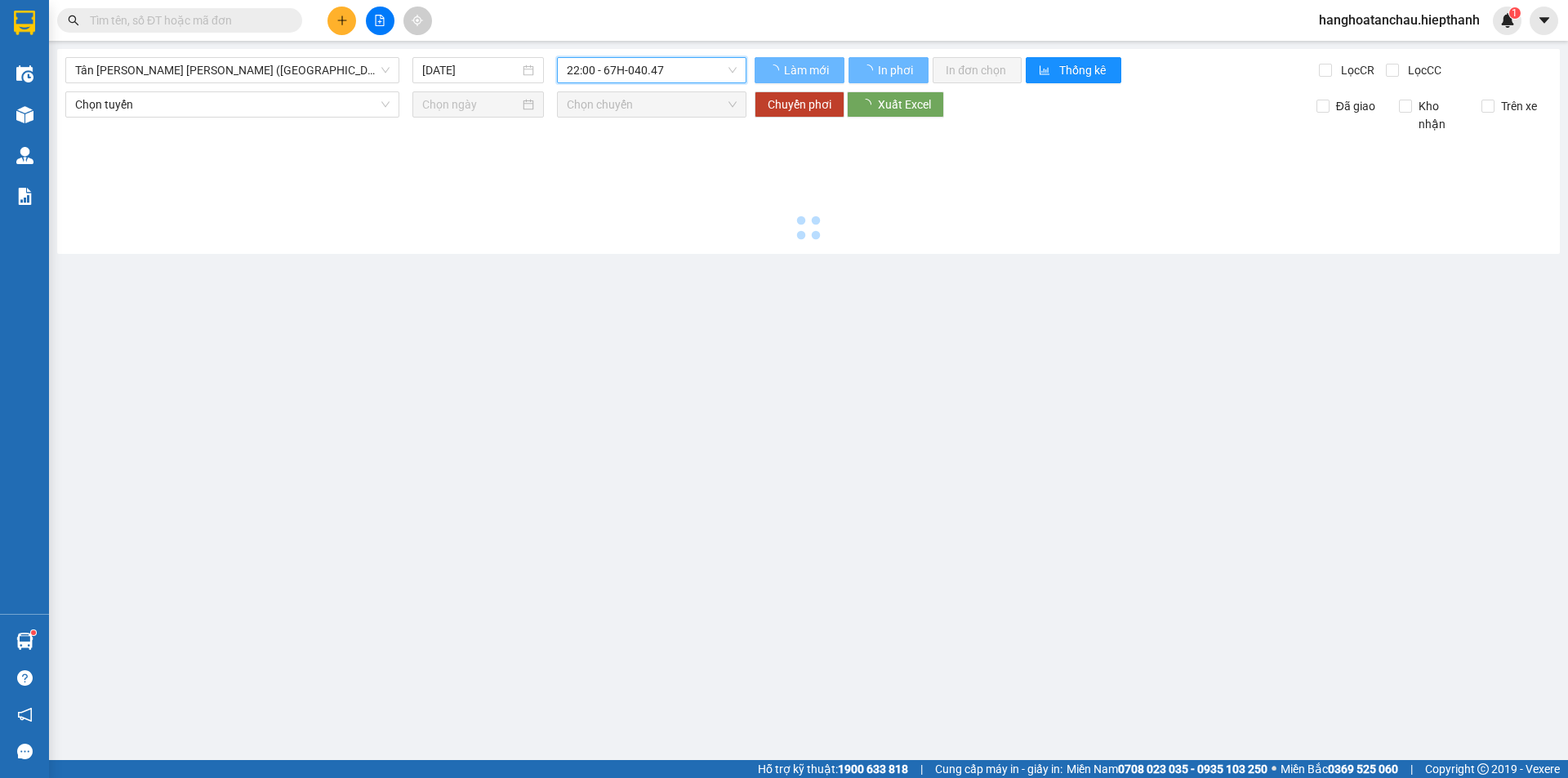
scroll to position [0, 0]
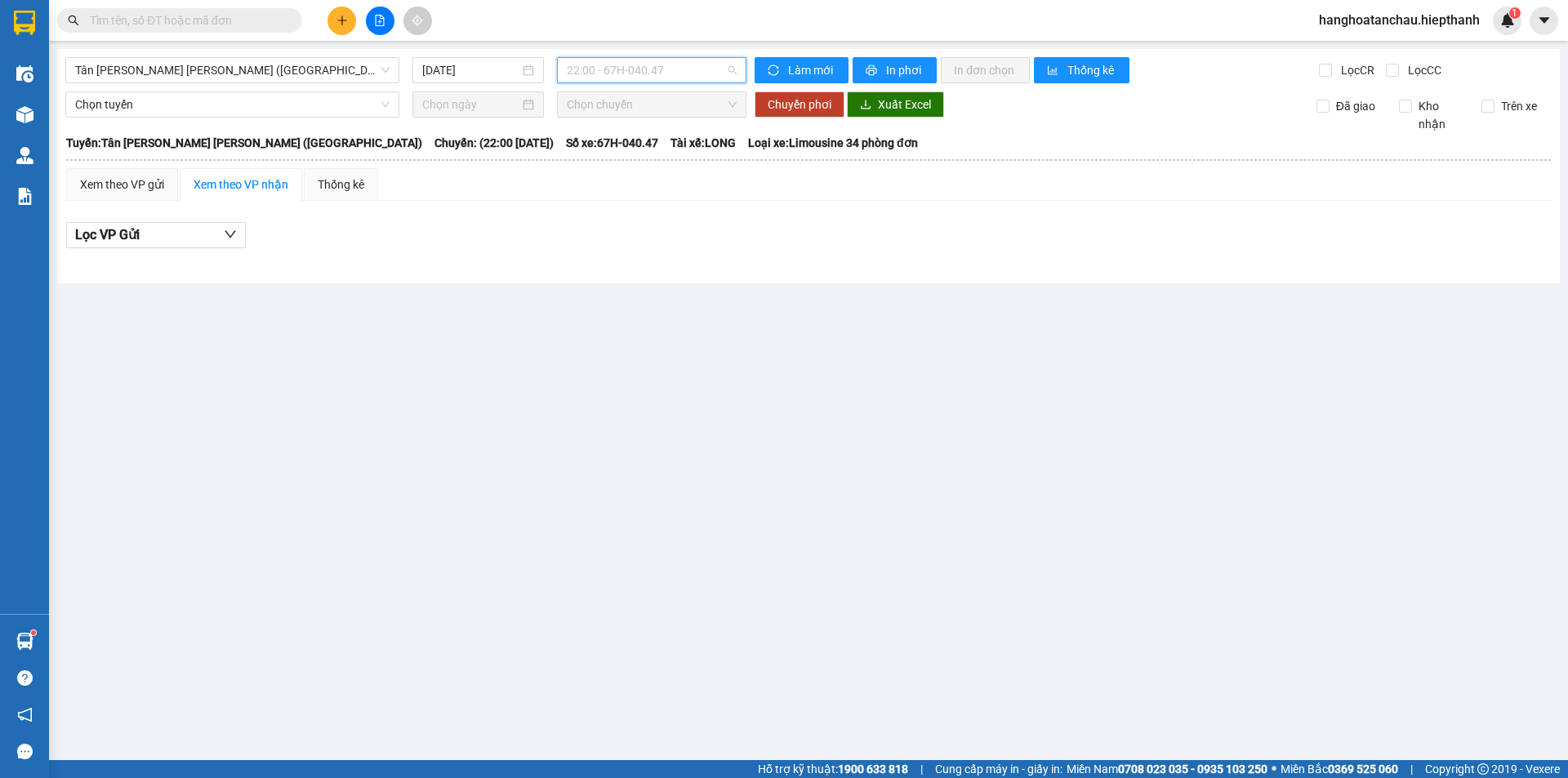
click at [675, 68] on span "22:00 - 67H-040.47" at bounding box center [651, 70] width 170 height 25
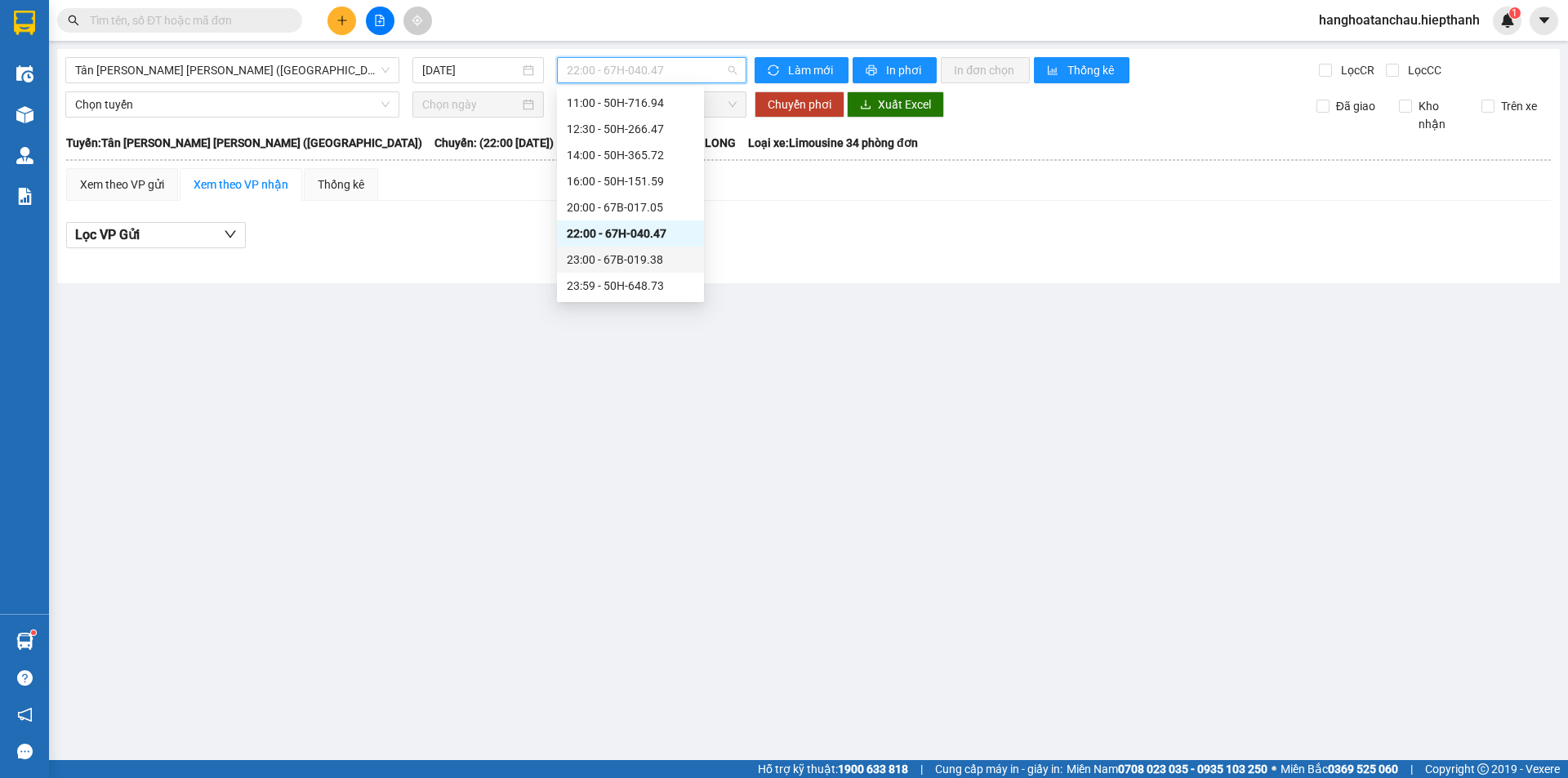
click at [635, 252] on div "23:00 - 67B-019.38" at bounding box center [630, 260] width 128 height 18
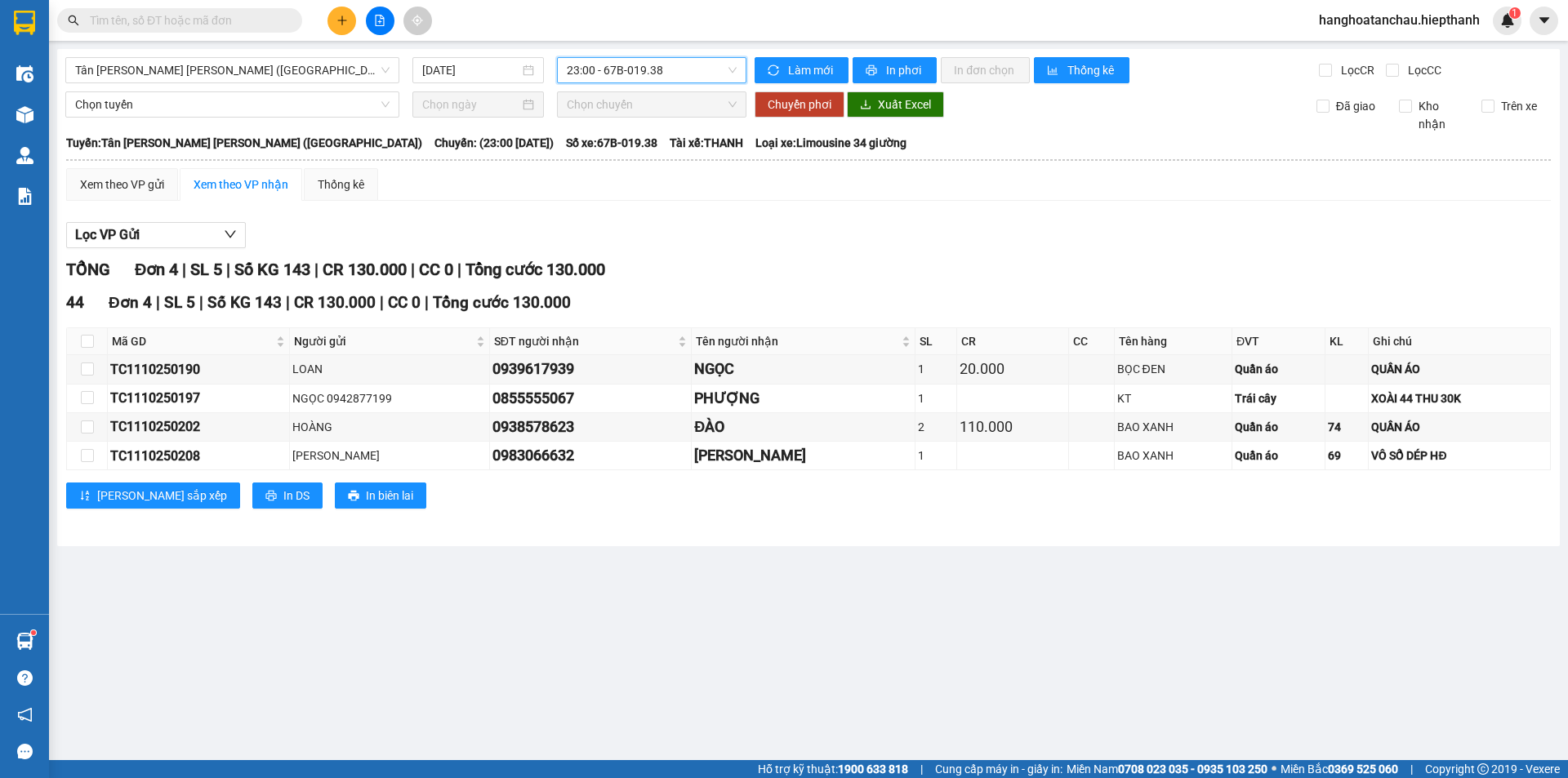
click at [643, 83] on div "23:00 - 67B-019.38" at bounding box center [651, 70] width 189 height 26
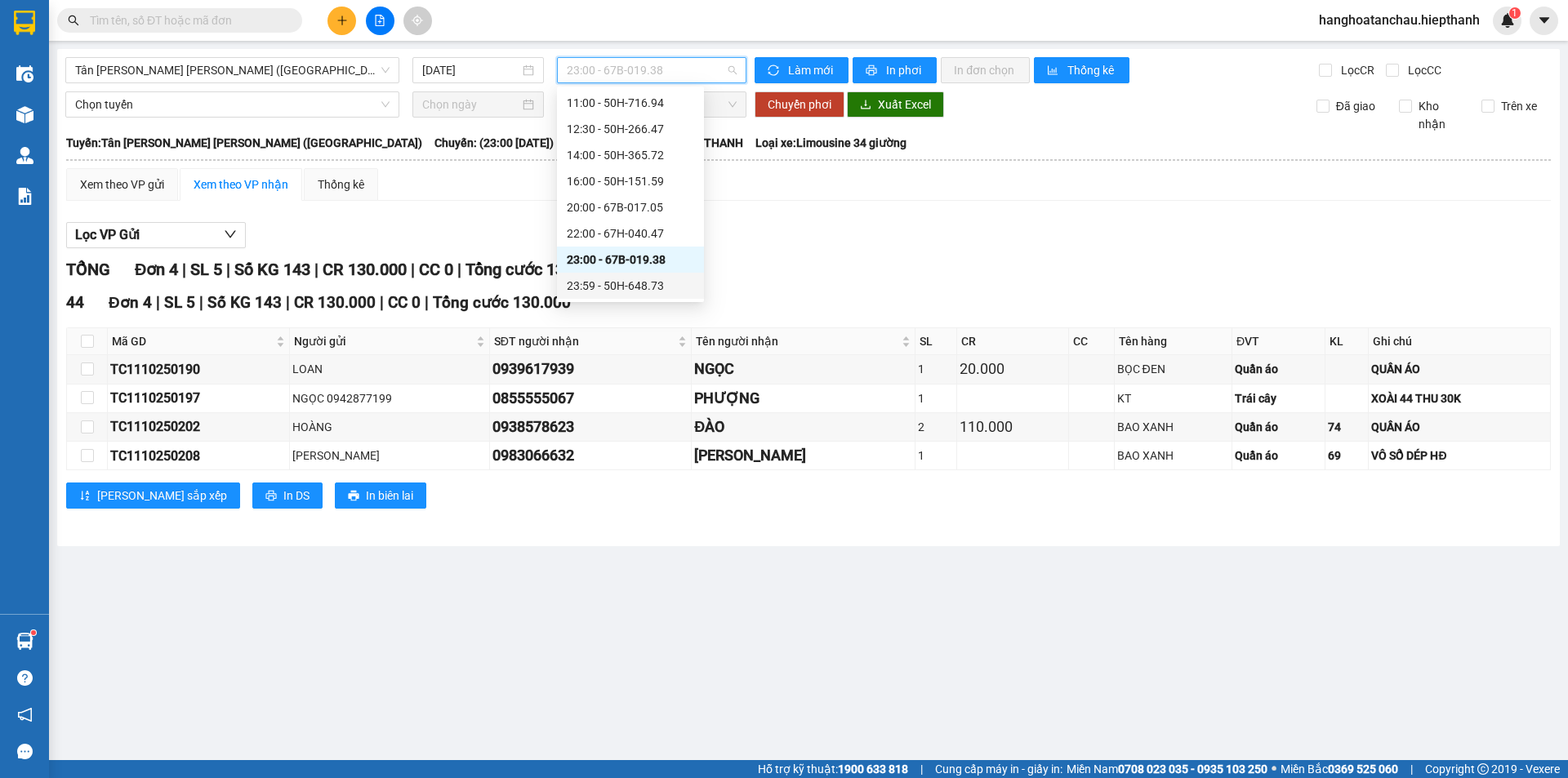
click at [660, 283] on div "23:59 - 50H-648.73" at bounding box center [630, 285] width 128 height 18
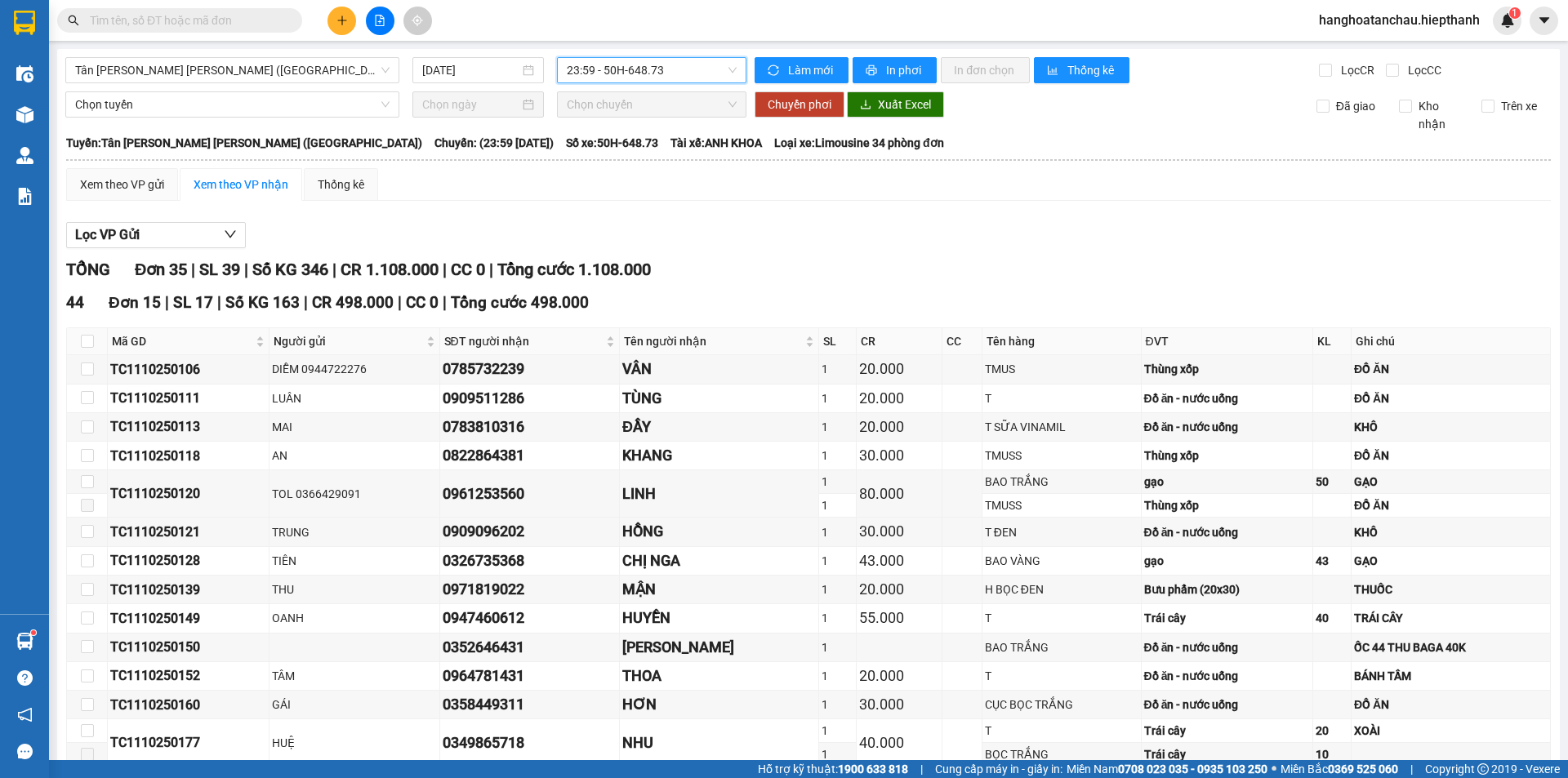
click at [676, 76] on span "23:59 - 50H-648.73" at bounding box center [651, 70] width 170 height 25
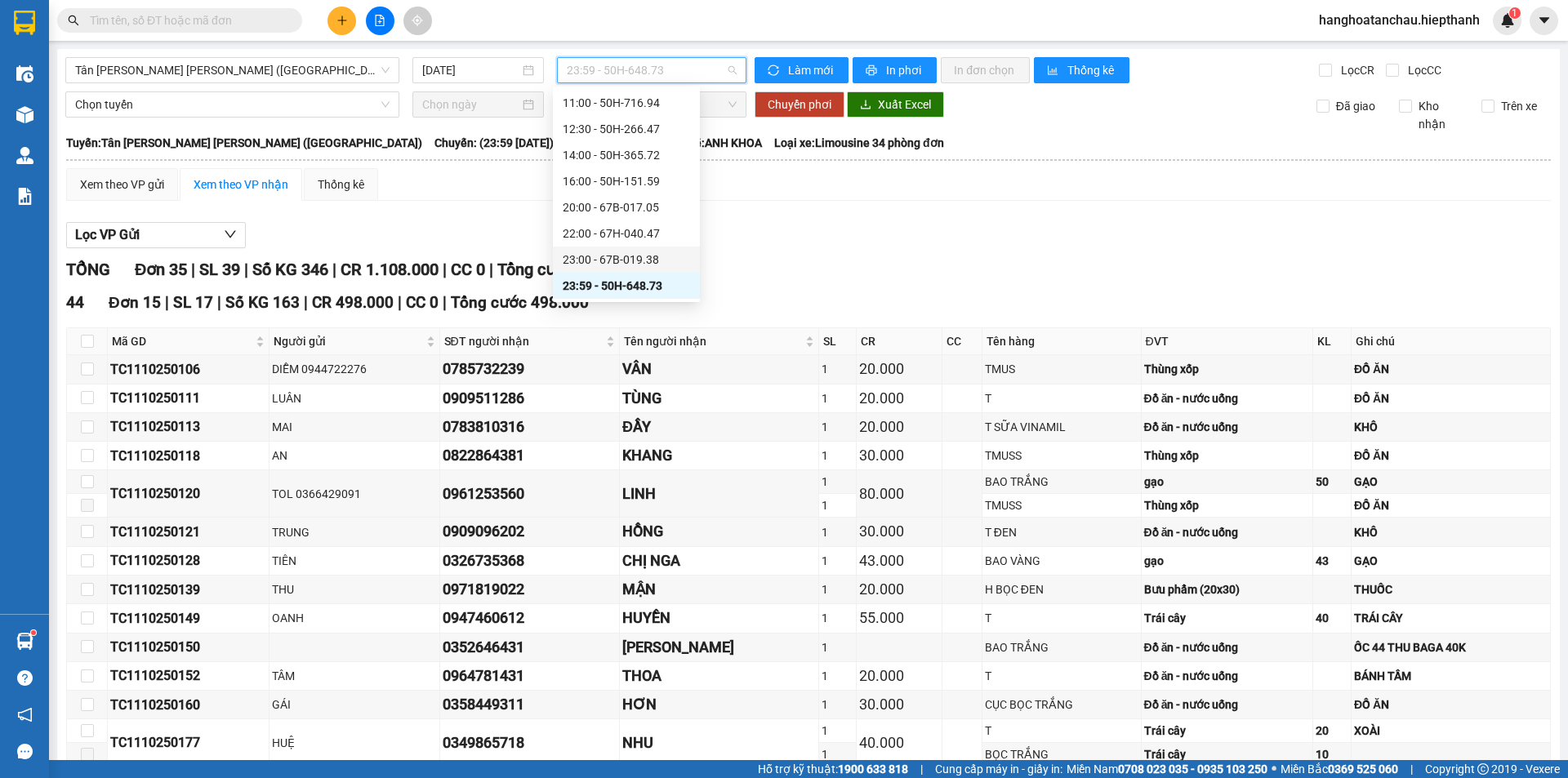
click at [611, 261] on div "23:00 - 67B-019.38" at bounding box center [626, 260] width 128 height 18
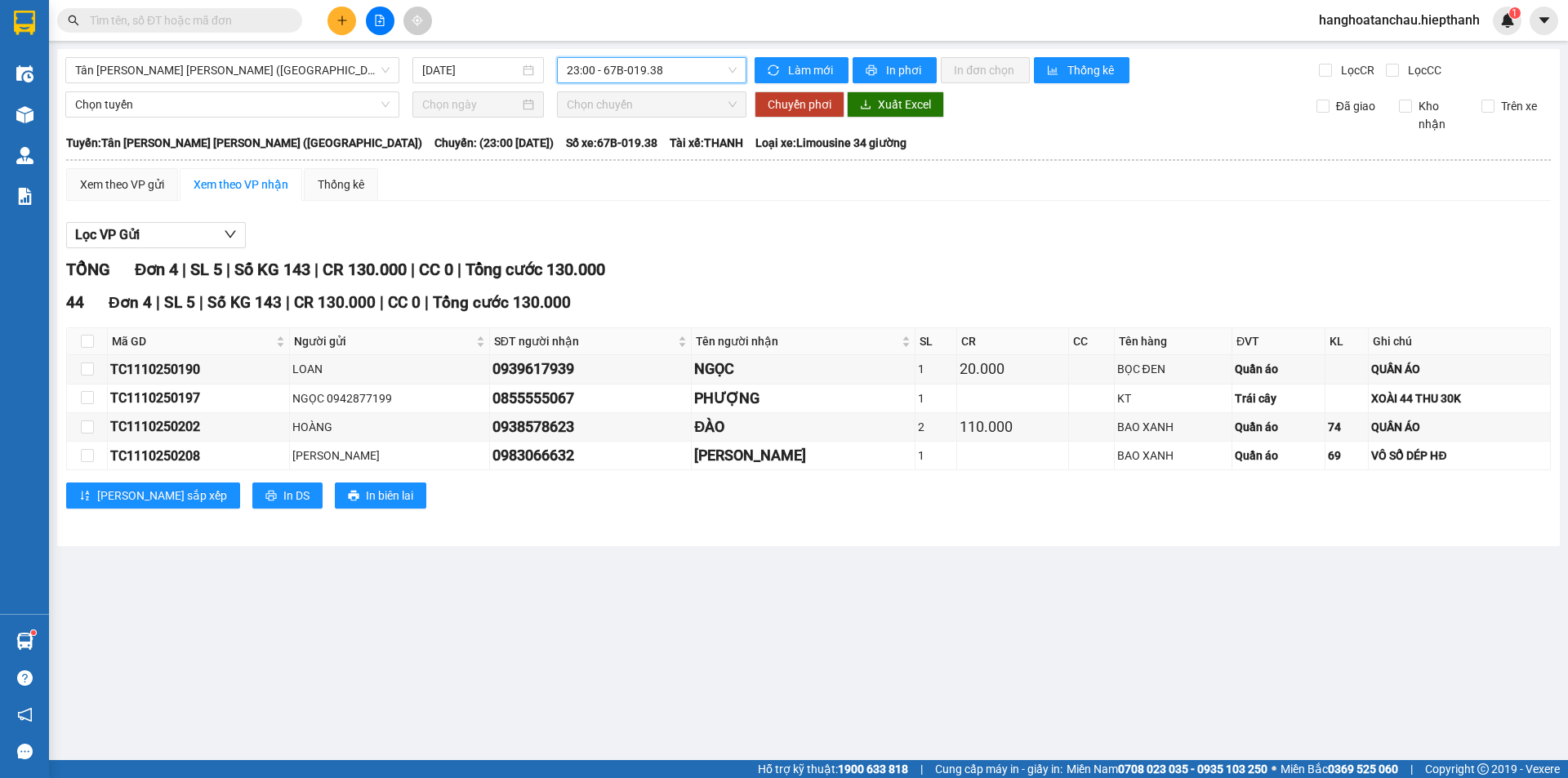
click at [627, 70] on span "23:00 - 67B-019.38" at bounding box center [651, 70] width 170 height 25
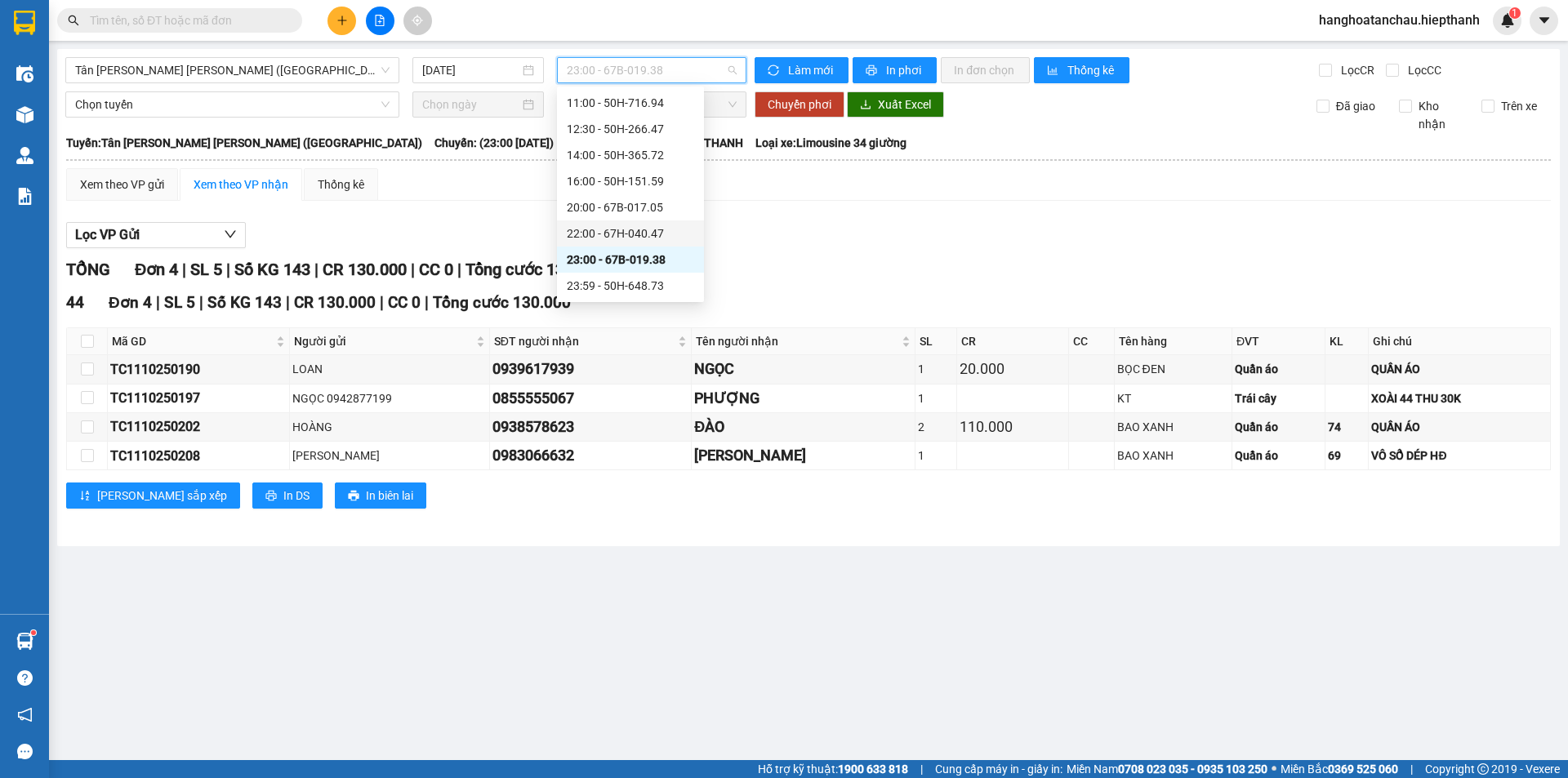
click at [599, 224] on div "22:00 - 67H-040.47" at bounding box center [630, 233] width 147 height 26
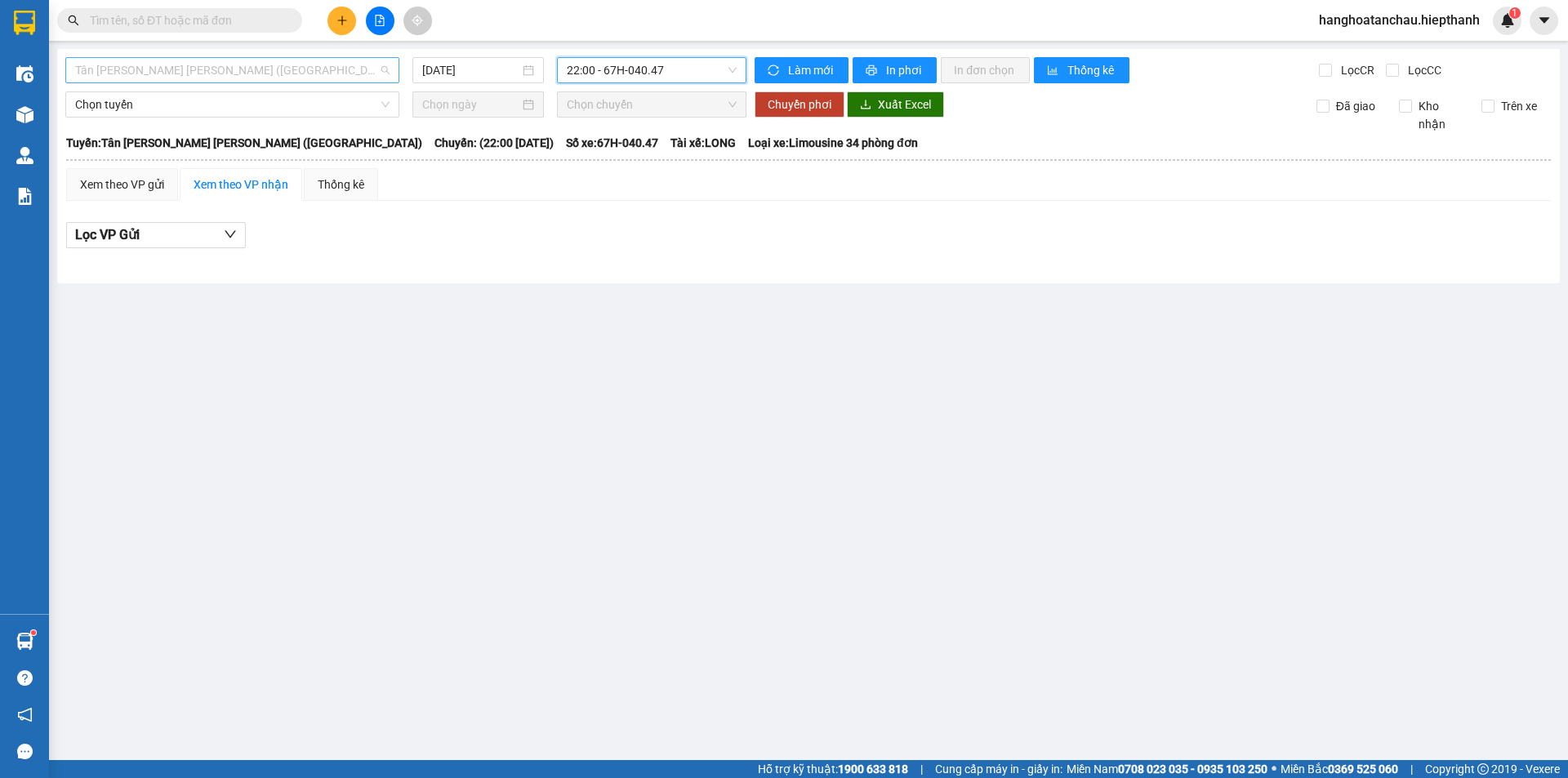
click at [306, 78] on span "Tân [PERSON_NAME] [PERSON_NAME] ([GEOGRAPHIC_DATA])" at bounding box center [232, 70] width 314 height 25
click at [594, 78] on span "22:00 - 67H-040.47" at bounding box center [651, 70] width 170 height 25
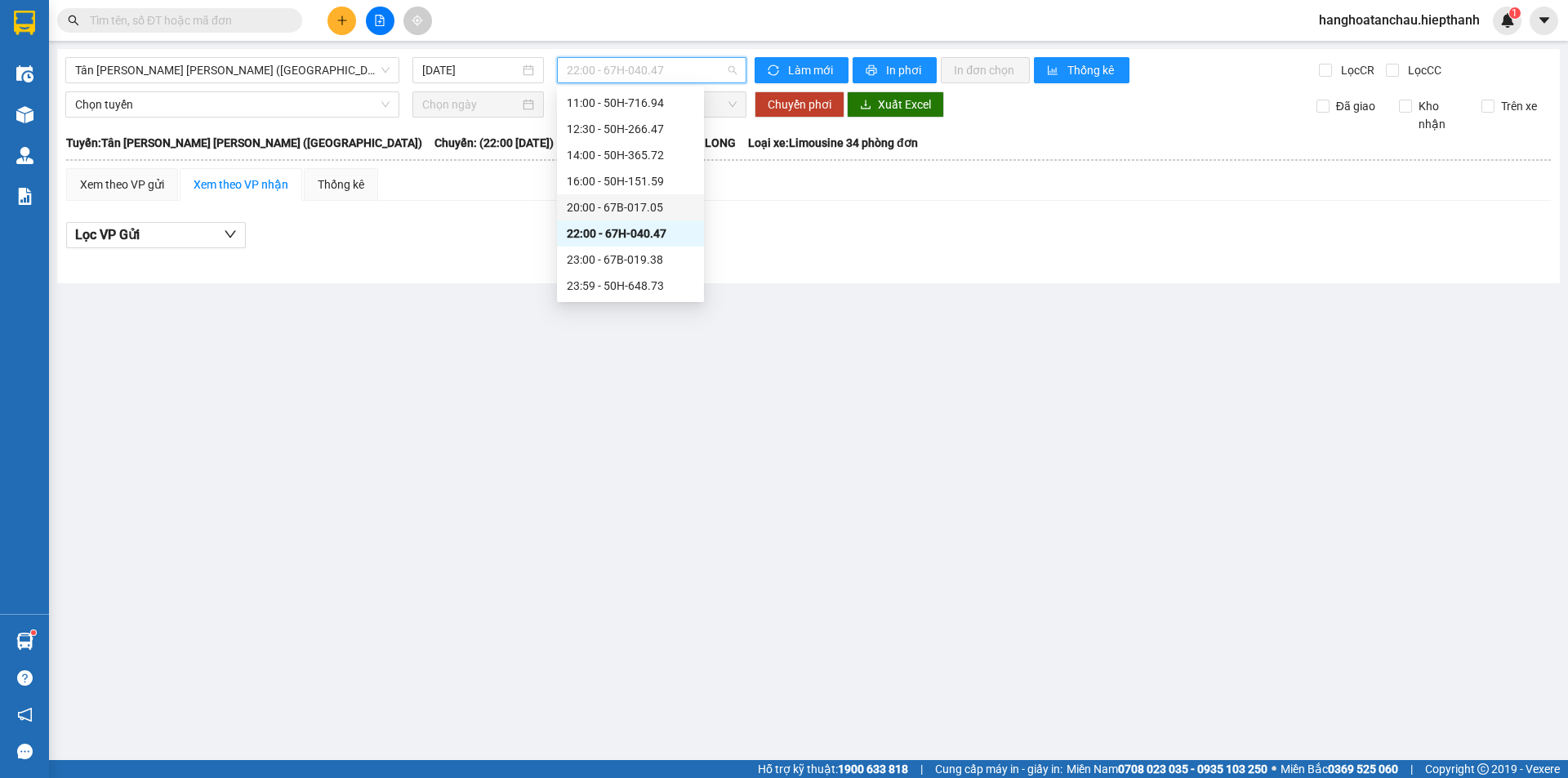
click at [588, 210] on div "20:00 - 67B-017.05" at bounding box center [630, 207] width 128 height 18
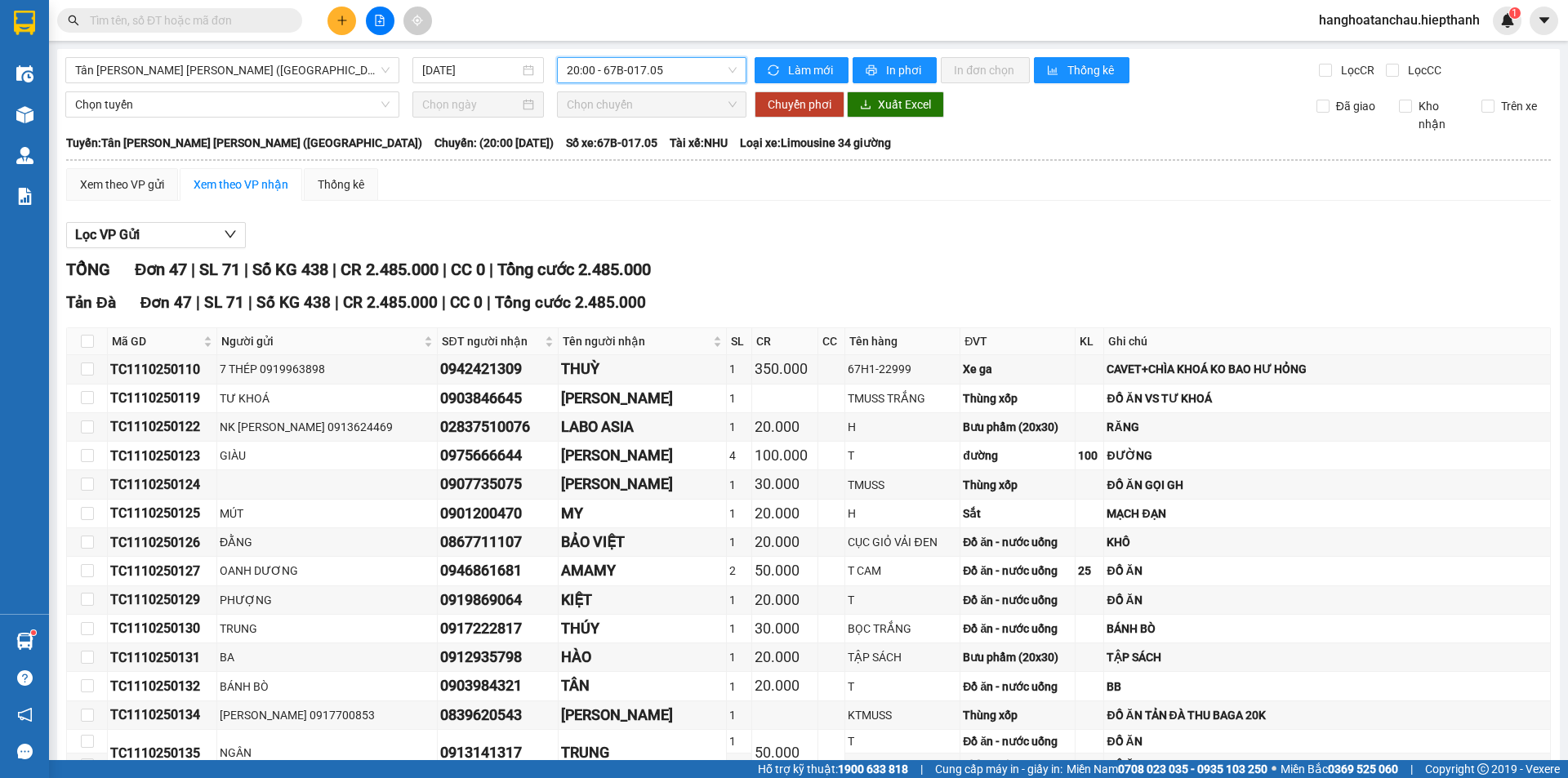
click at [698, 71] on span "20:00 - 67B-017.05" at bounding box center [651, 70] width 170 height 25
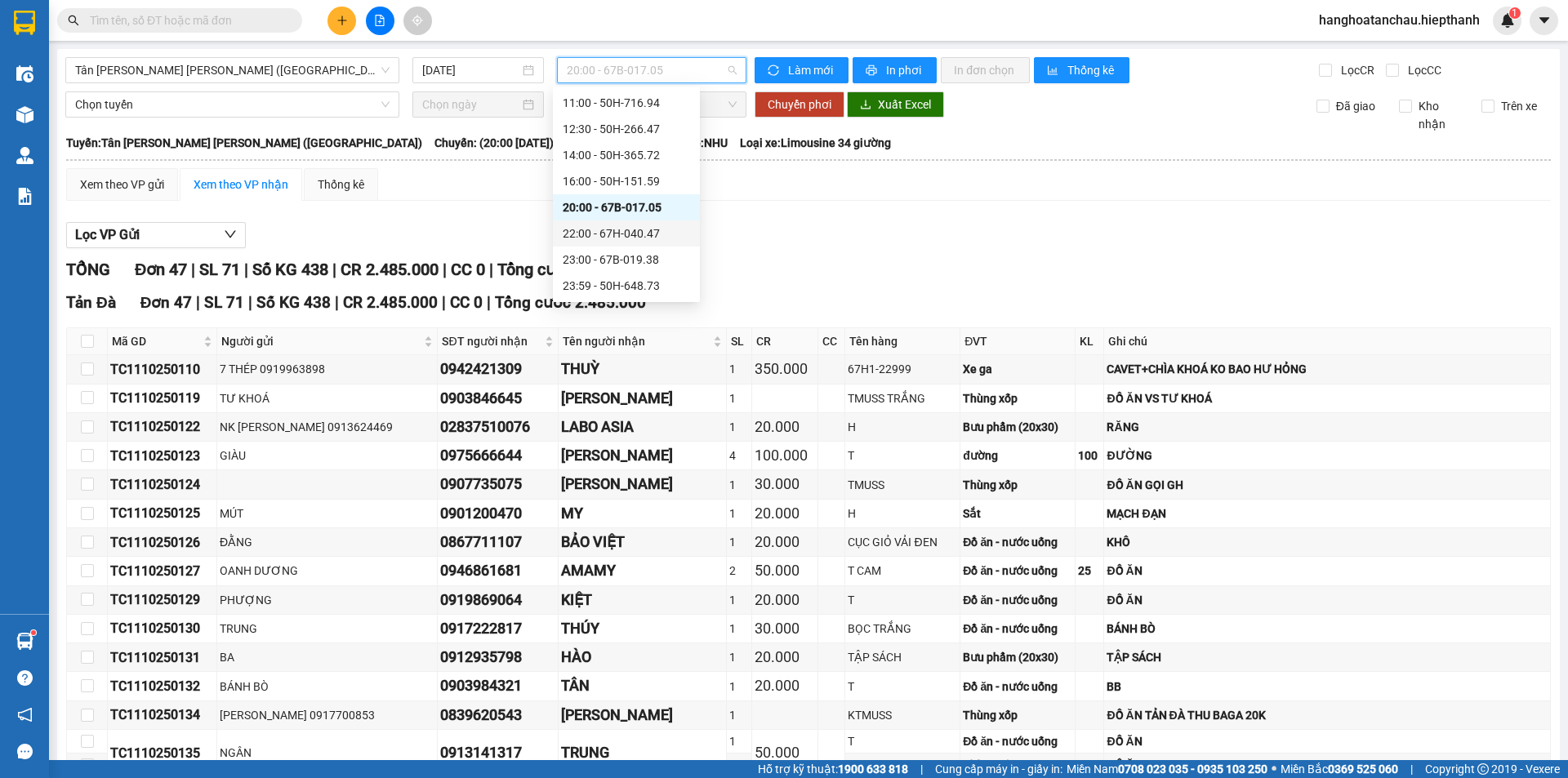
click at [639, 226] on div "22:00 - 67H-040.47" at bounding box center [626, 233] width 128 height 18
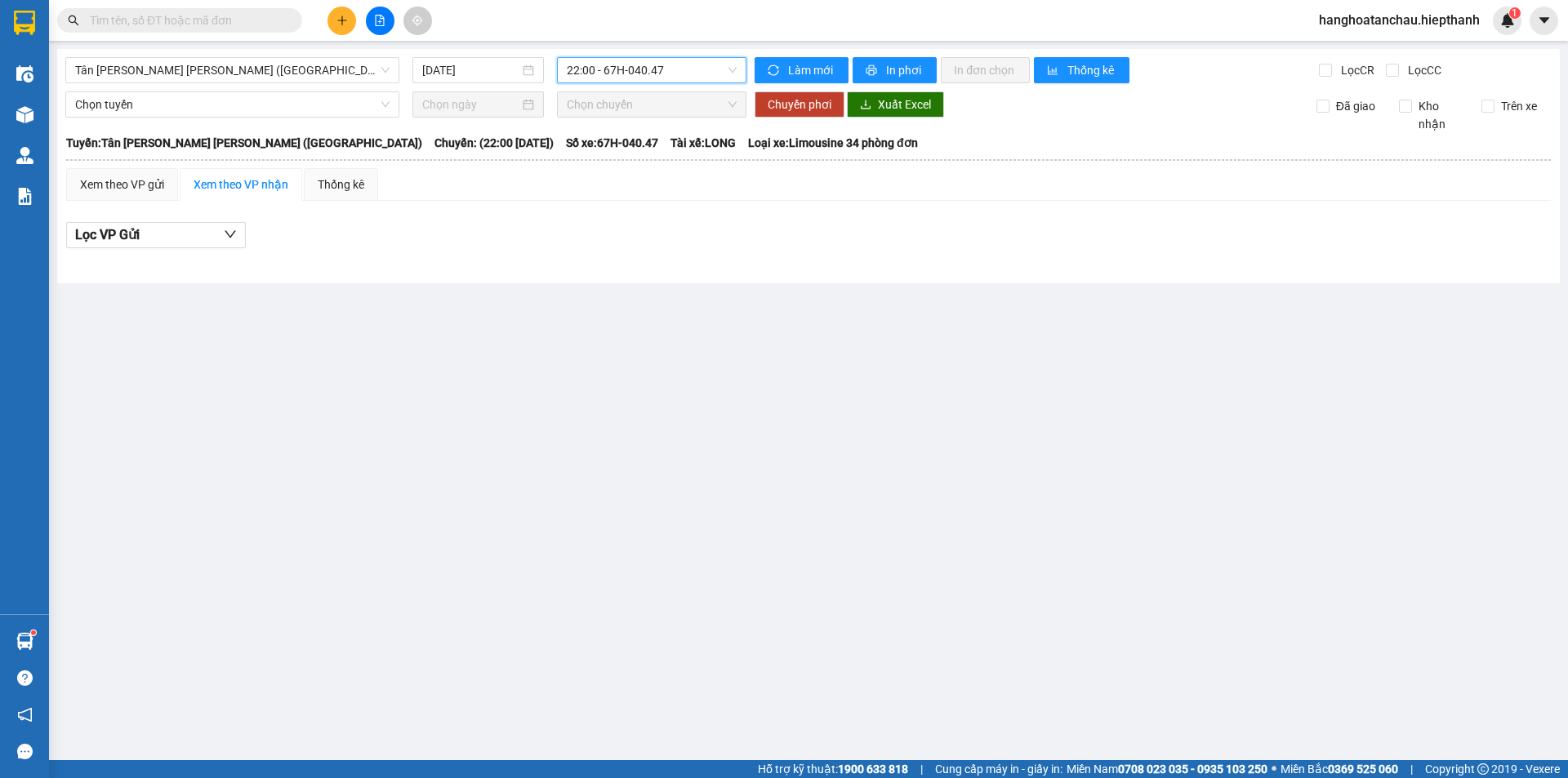
click at [702, 82] on span "22:00 - 67H-040.47" at bounding box center [651, 70] width 170 height 25
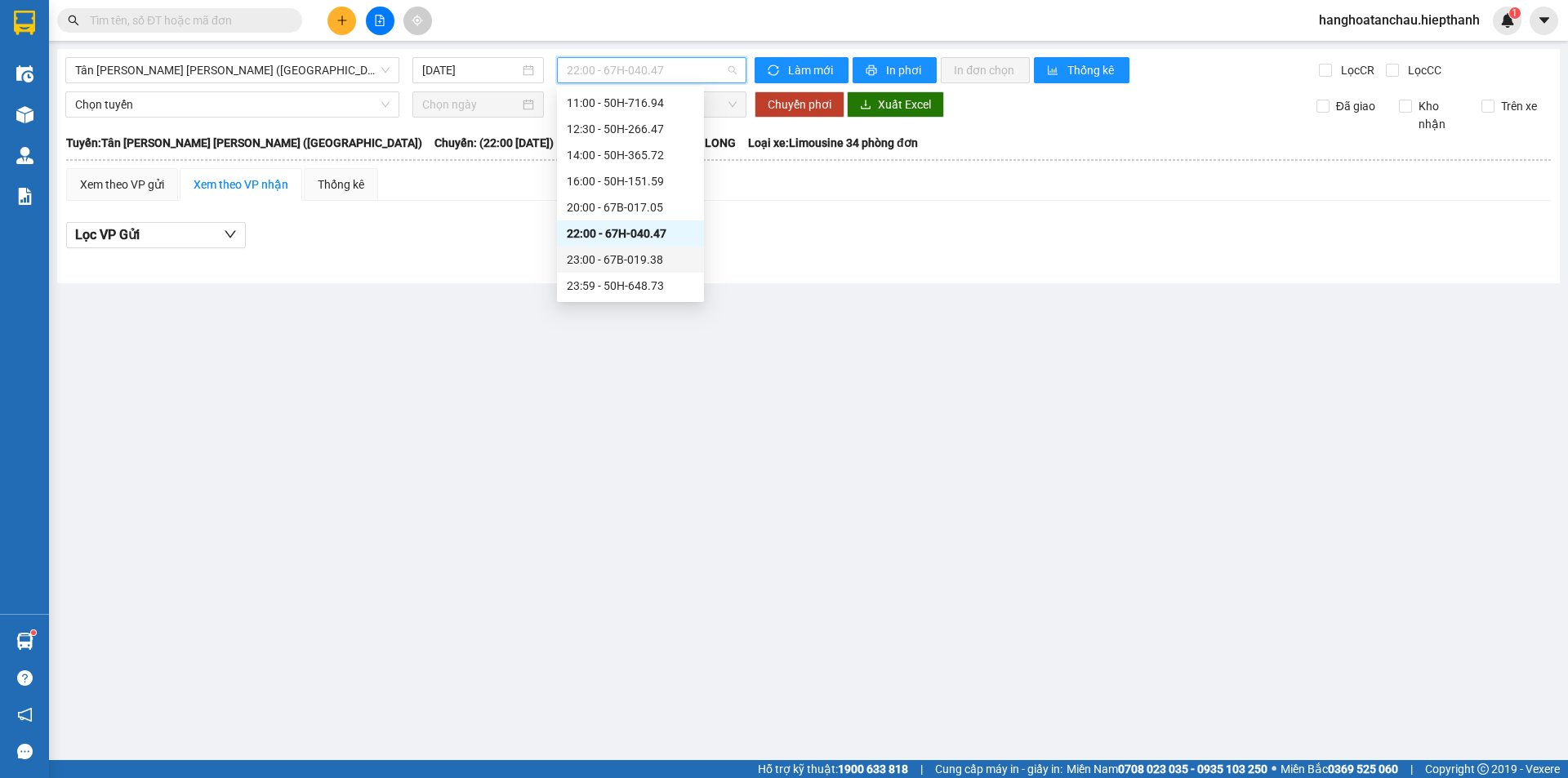
click at [614, 255] on div "23:00 - 67B-019.38" at bounding box center [630, 260] width 128 height 18
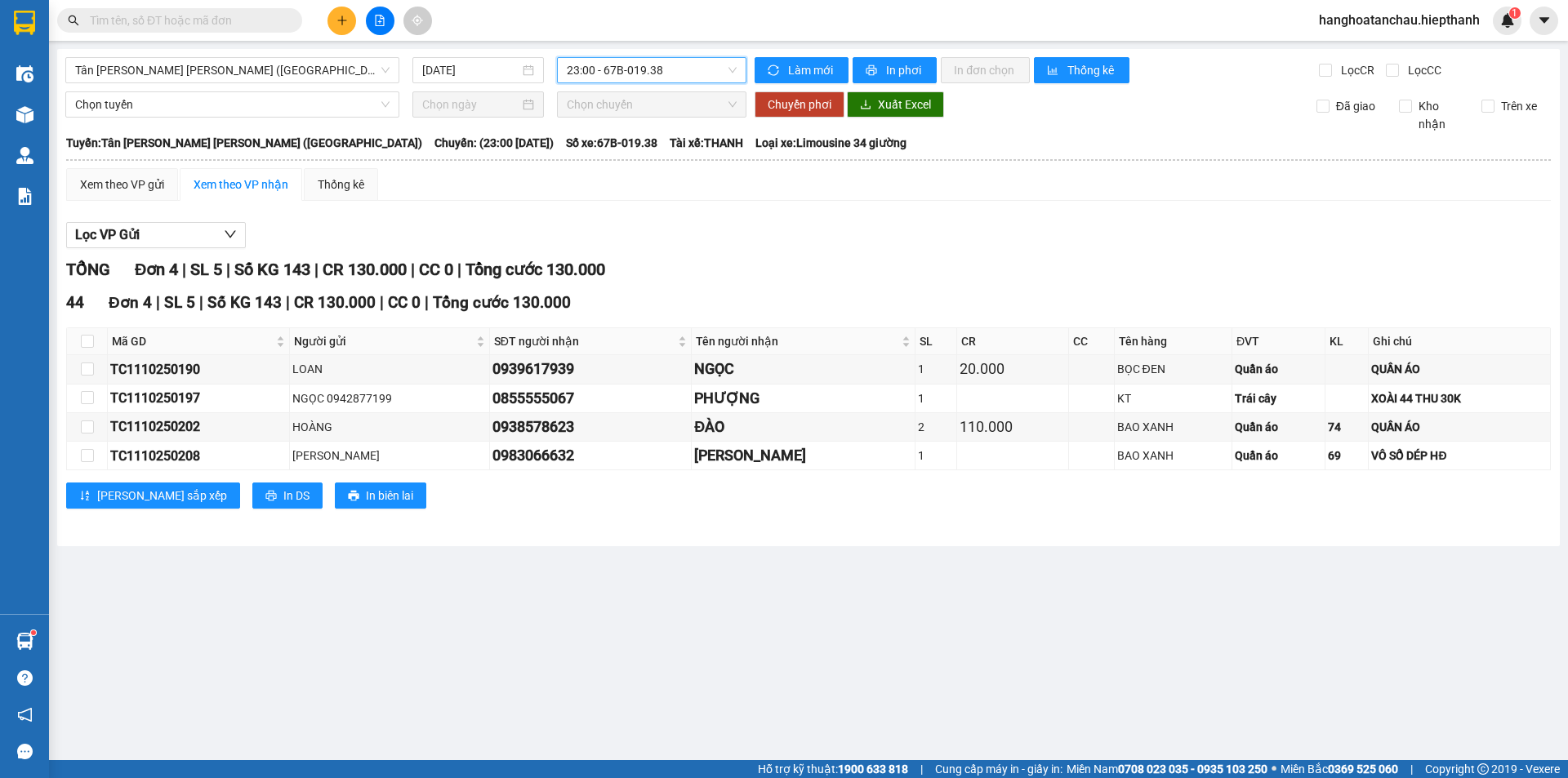
click at [588, 71] on span "23:00 - 67B-019.38" at bounding box center [651, 70] width 170 height 25
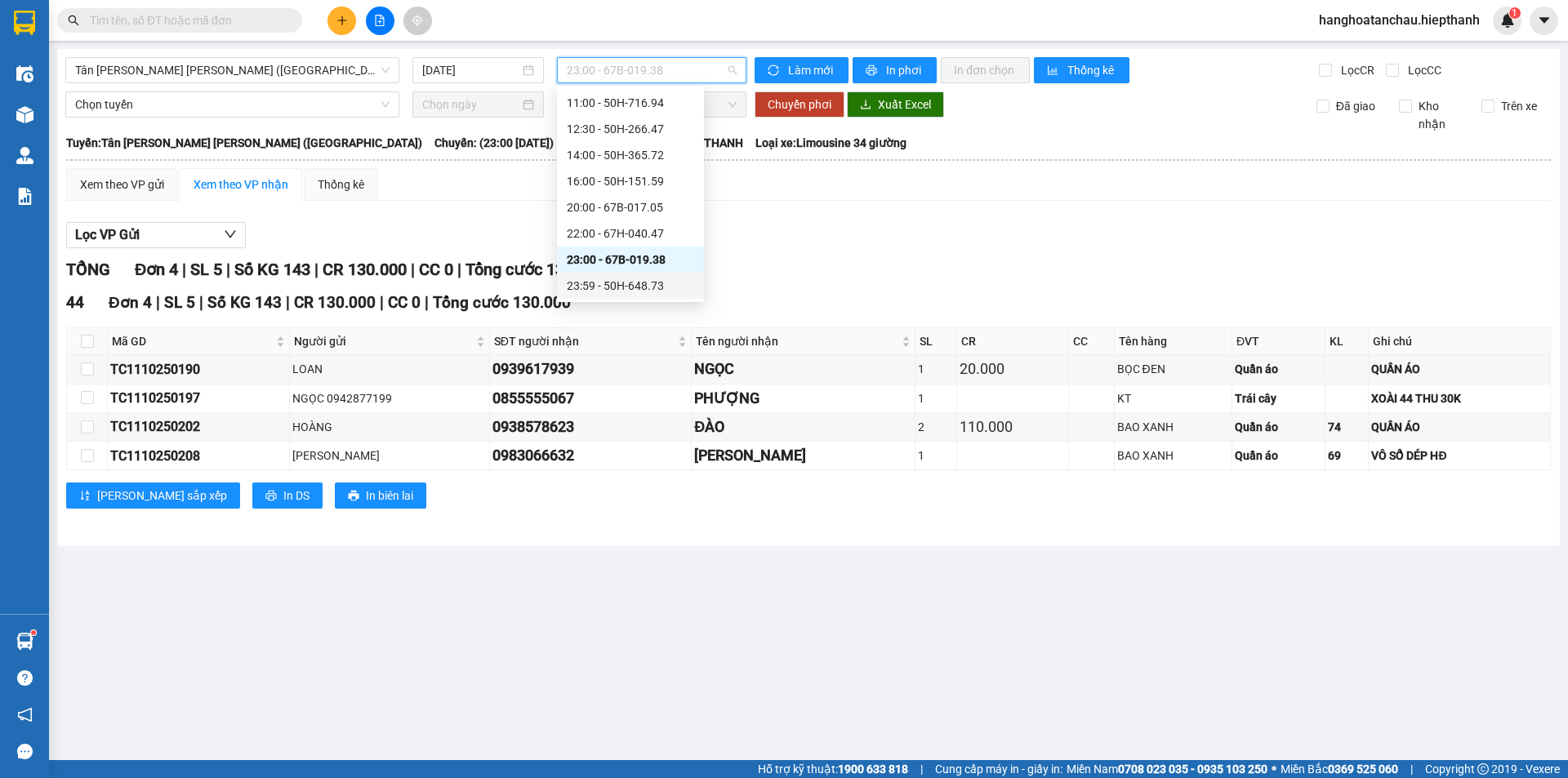
click at [610, 286] on div "23:59 - 50H-648.73" at bounding box center [630, 285] width 128 height 18
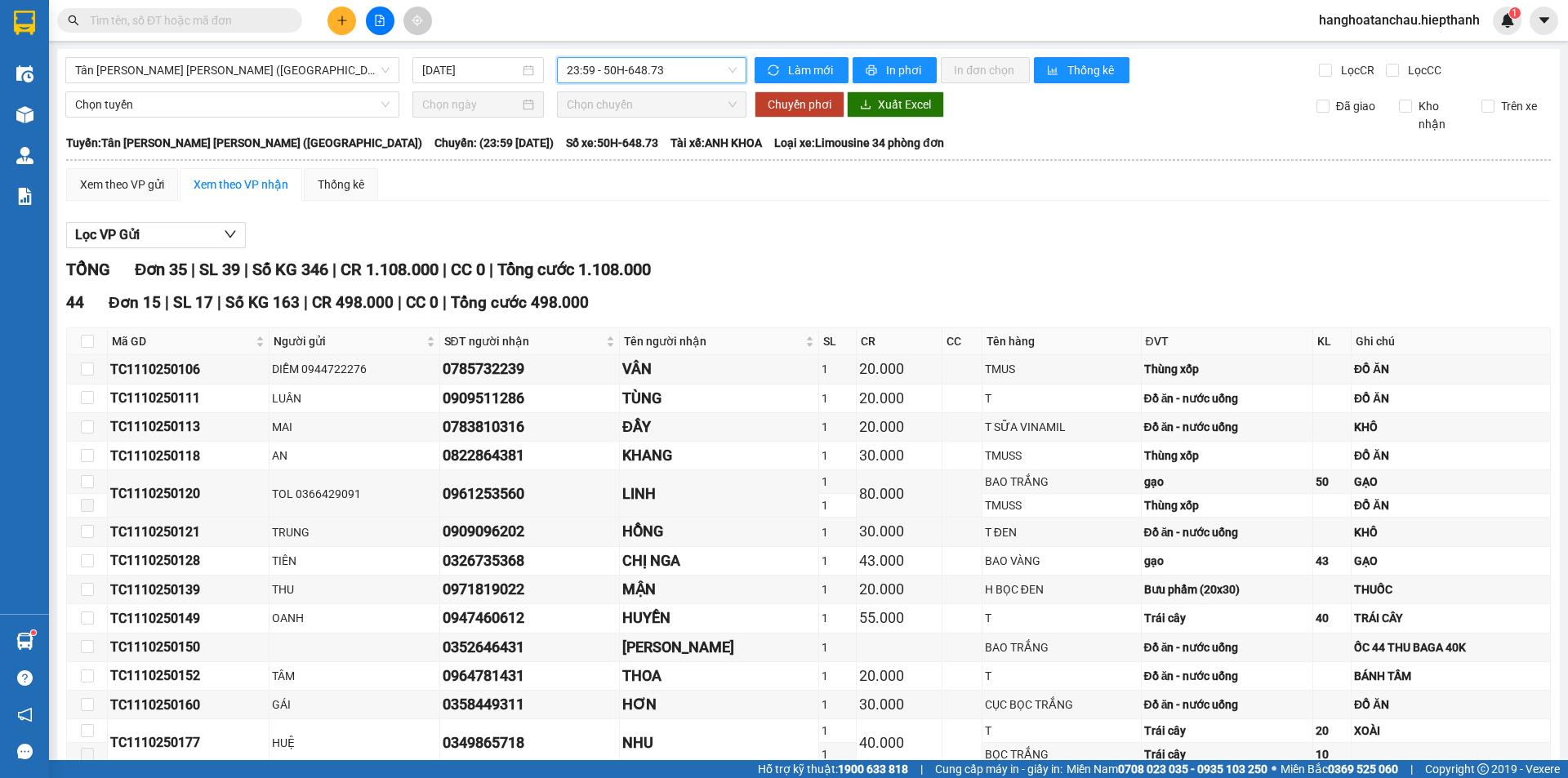
click at [664, 68] on span "23:59 - 50H-648.73" at bounding box center [651, 70] width 170 height 25
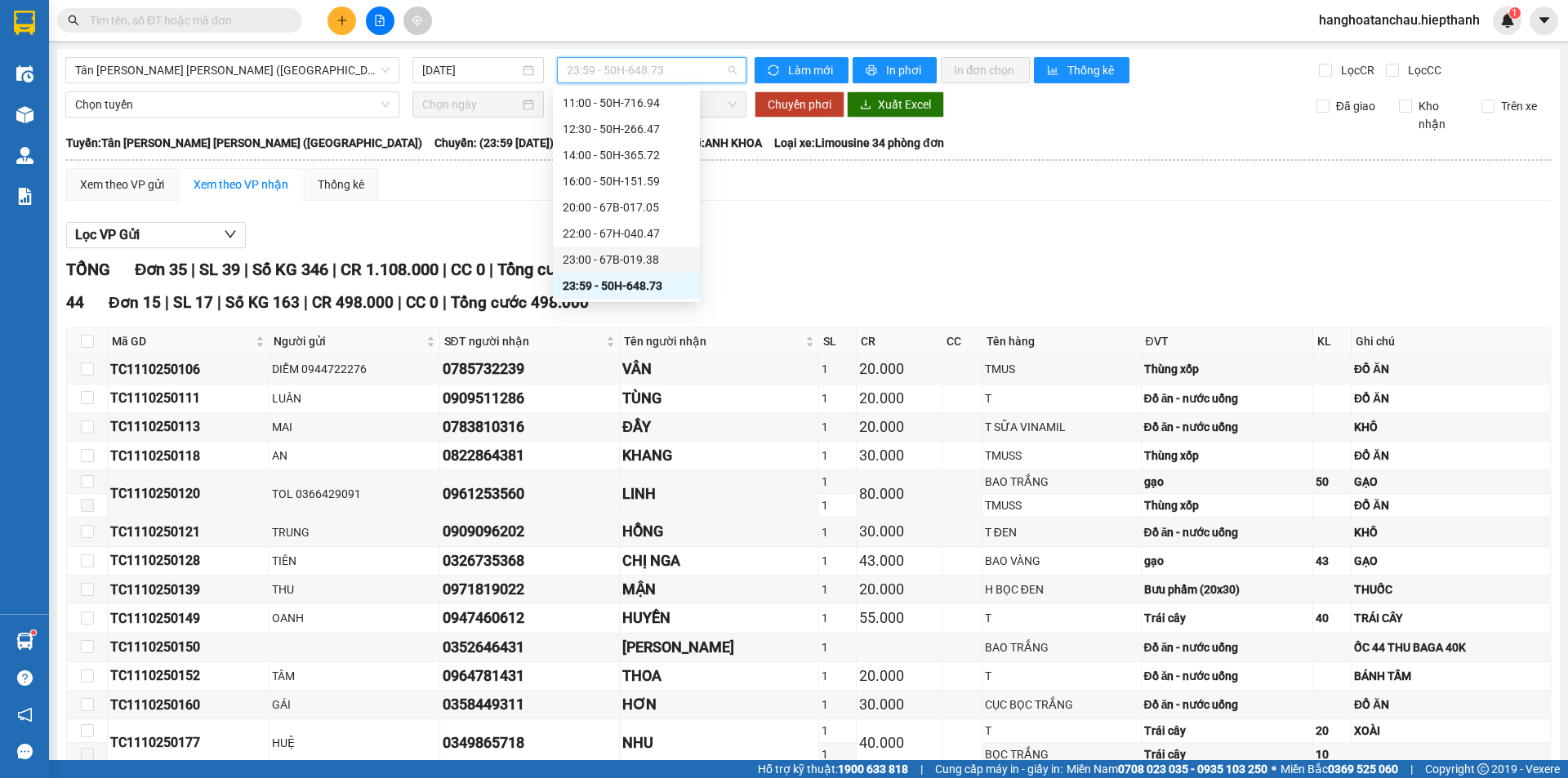
drag, startPoint x: 617, startPoint y: 263, endPoint x: 601, endPoint y: 269, distance: 17.1
click at [614, 263] on div "23:00 - 67B-019.38" at bounding box center [626, 260] width 128 height 18
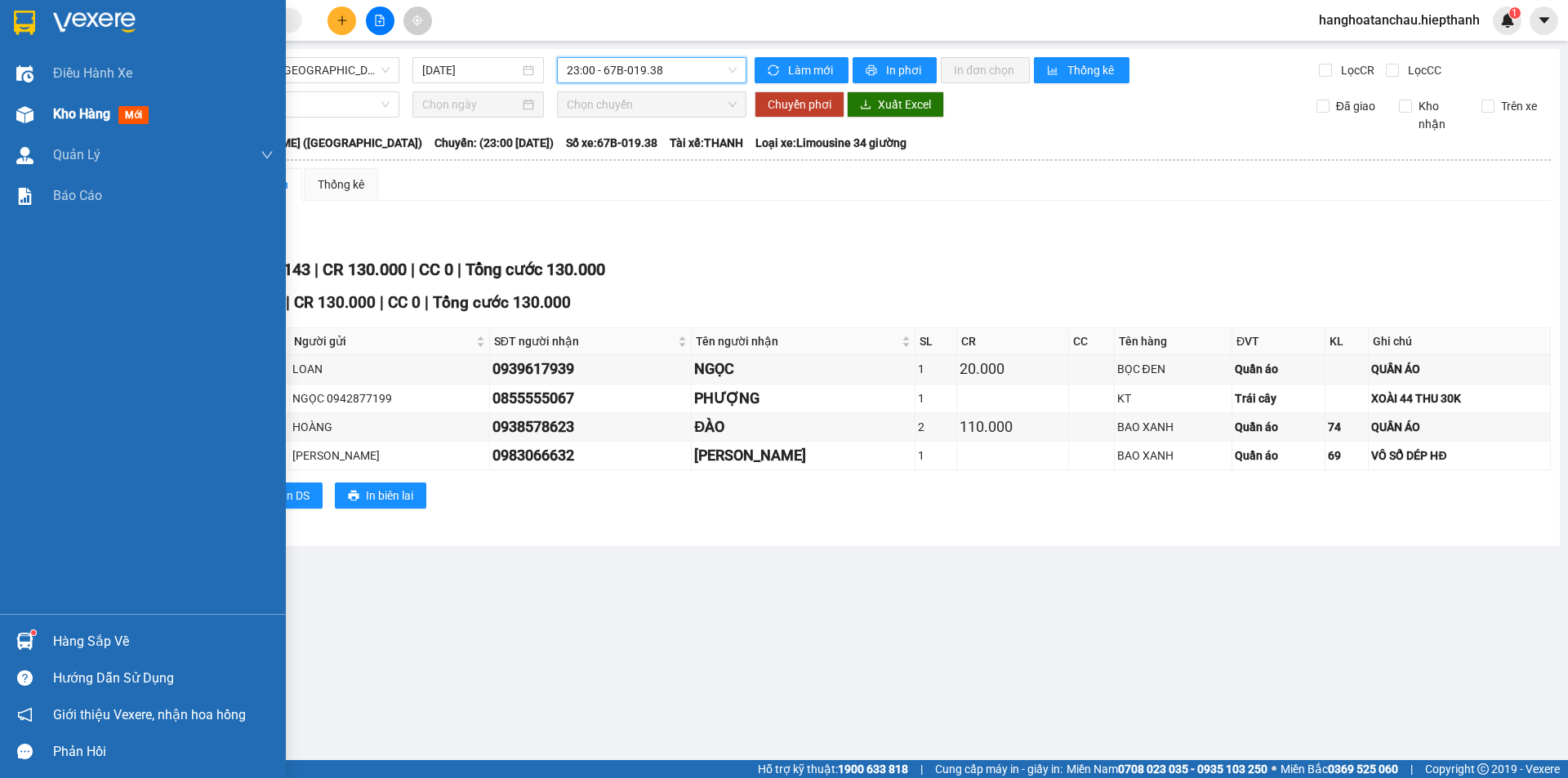
click at [70, 114] on span "Kho hàng" at bounding box center [81, 114] width 57 height 16
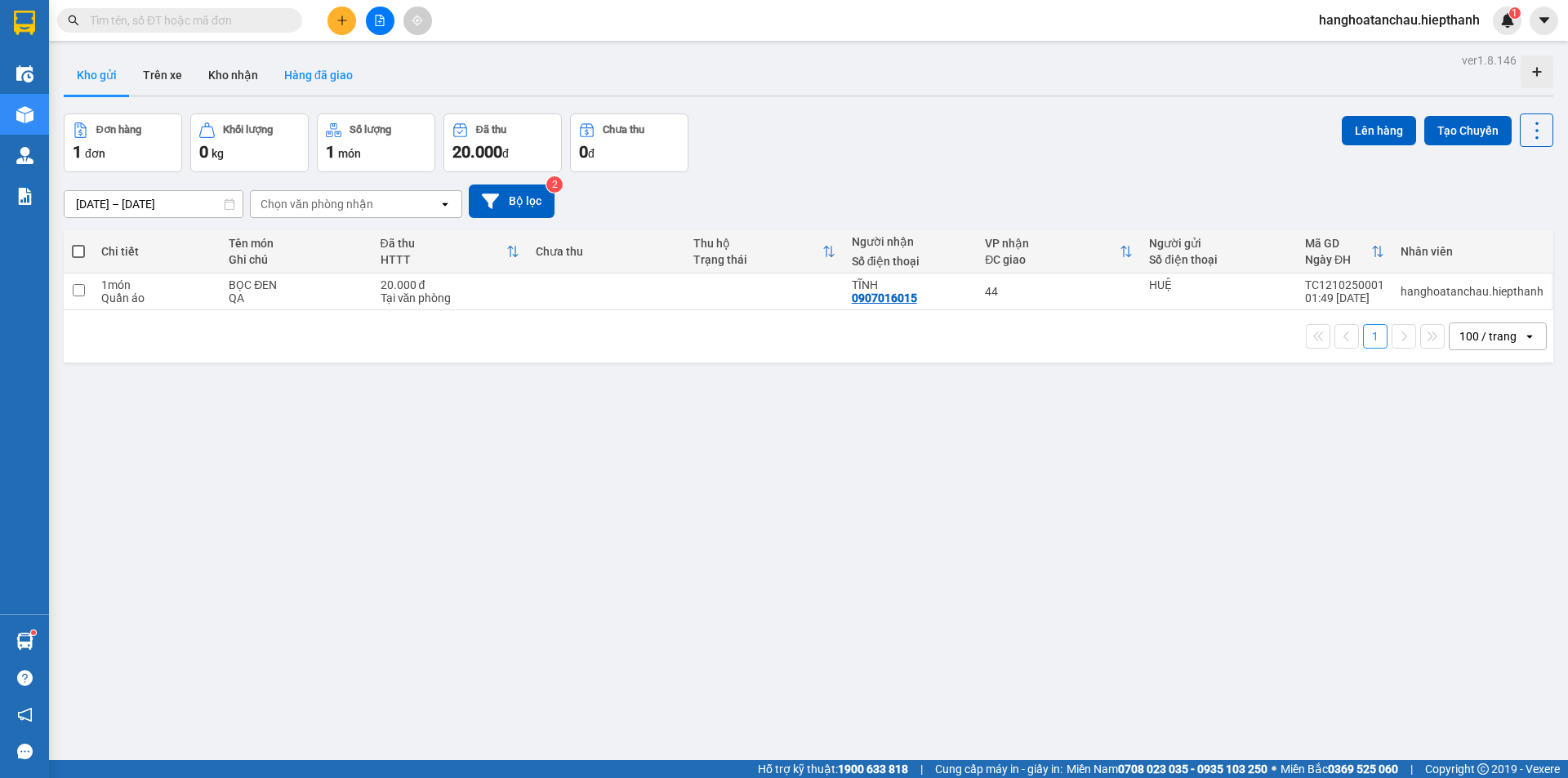
click at [295, 85] on button "Hàng đã giao" at bounding box center [319, 75] width 95 height 39
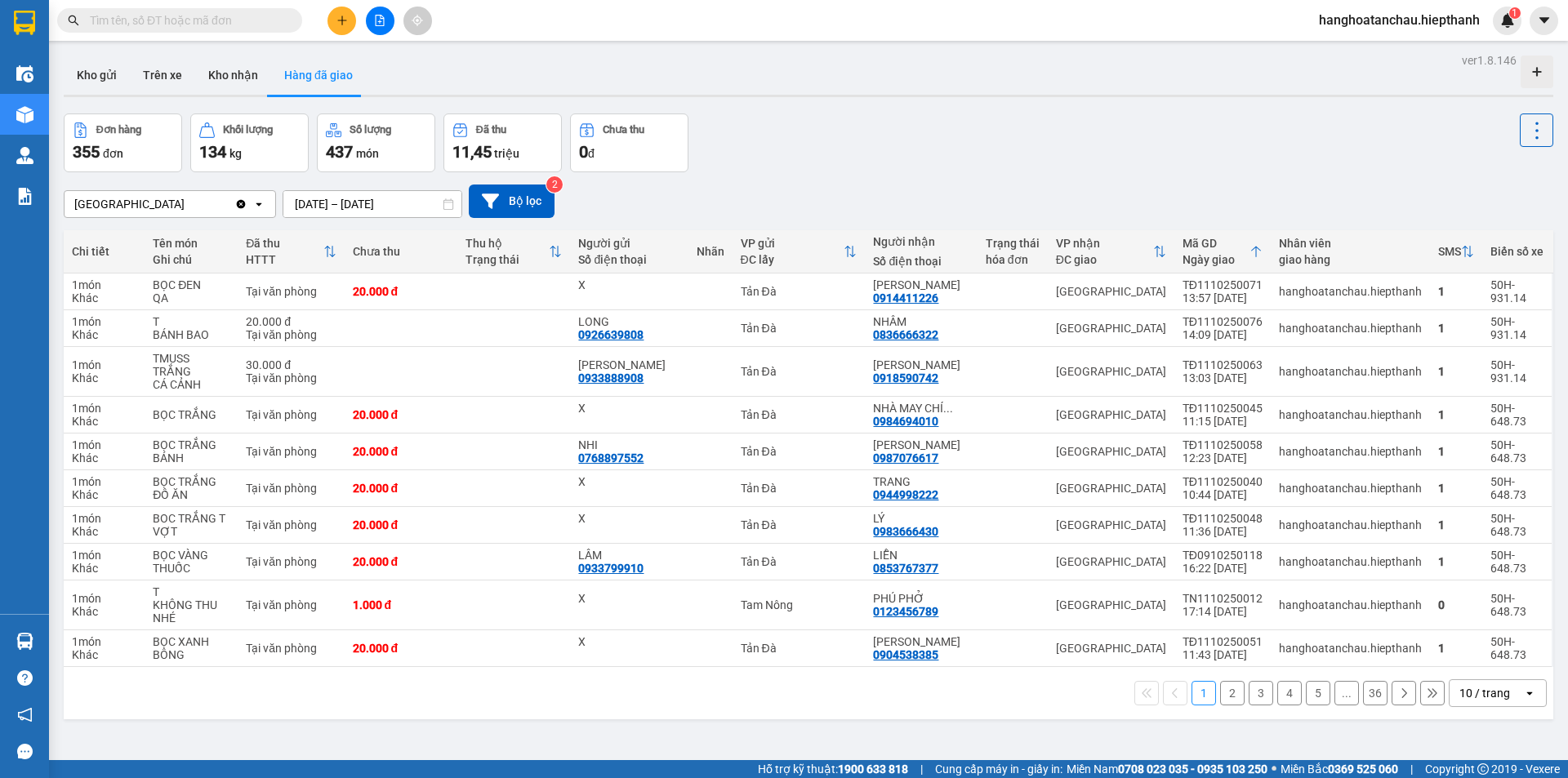
click at [1468, 696] on div "1 2 3 4 5 ... 36 10 / trang open" at bounding box center [808, 693] width 1490 height 52
click at [1468, 686] on div "10 / trang" at bounding box center [1483, 693] width 50 height 17
click at [1507, 636] on span "100 / trang" at bounding box center [1478, 644] width 59 height 17
